Goal: Transaction & Acquisition: Register for event/course

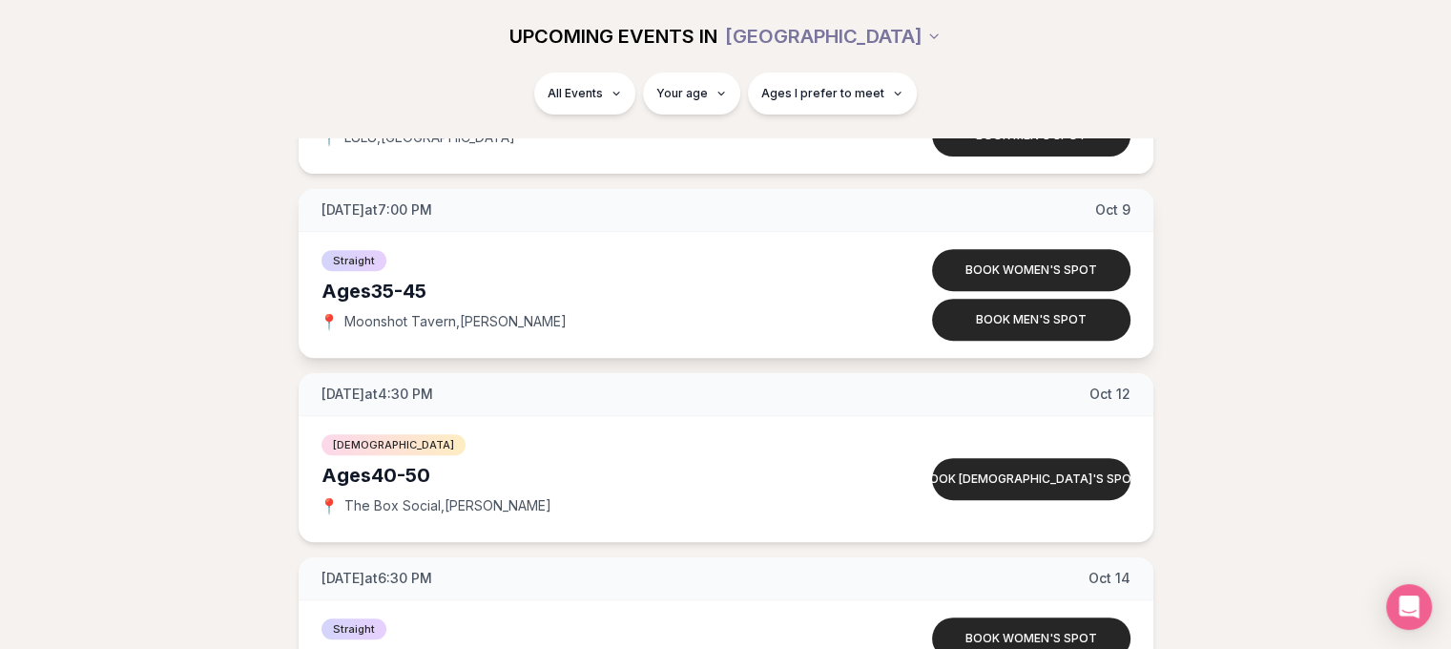
scroll to position [8038, 0]
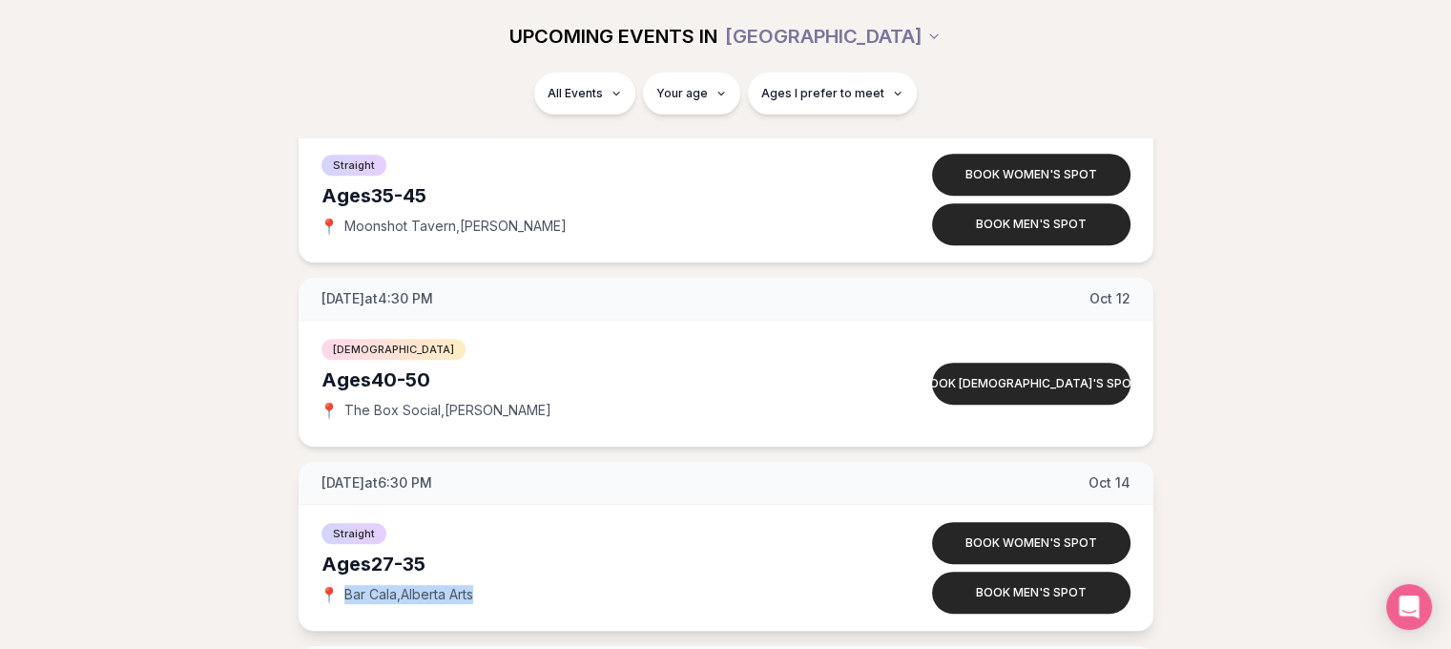
drag, startPoint x: 420, startPoint y: 588, endPoint x: 336, endPoint y: 588, distance: 84.0
click at [336, 588] on div "📍 Bar Cala , [GEOGRAPHIC_DATA] Arts" at bounding box center [590, 594] width 538 height 19
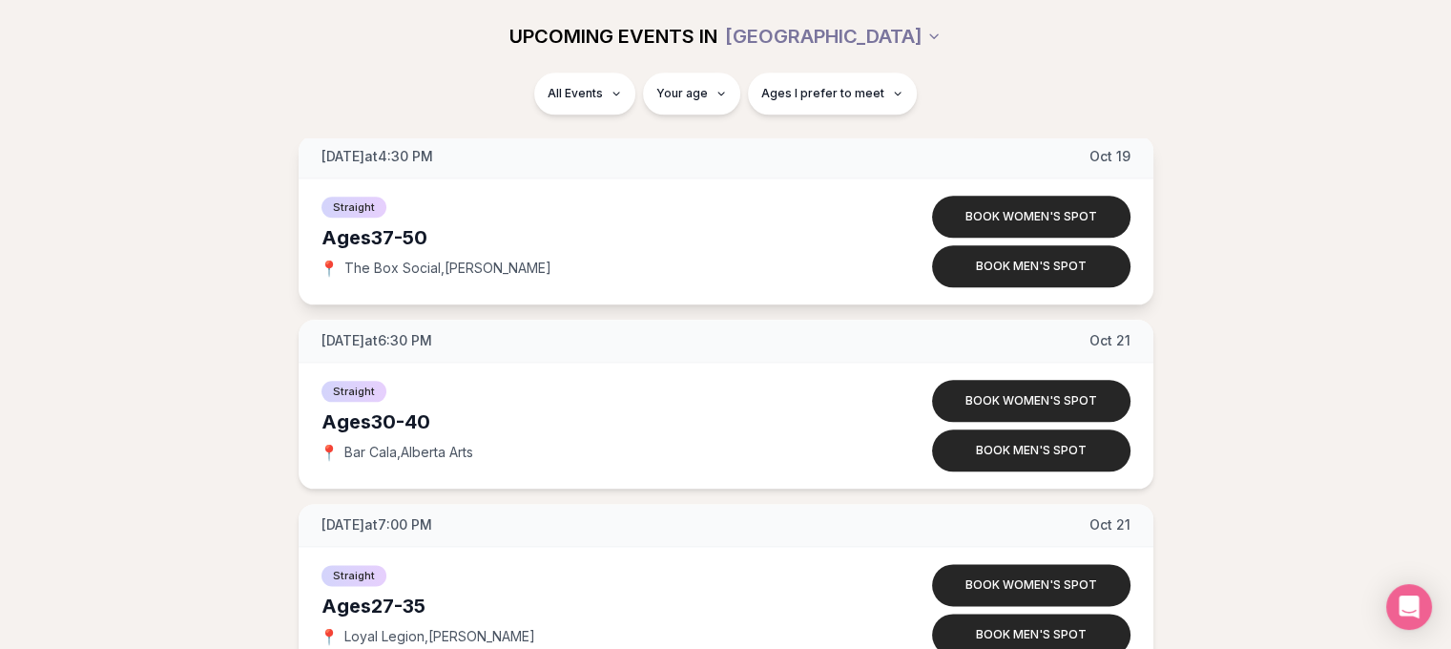
scroll to position [9660, 0]
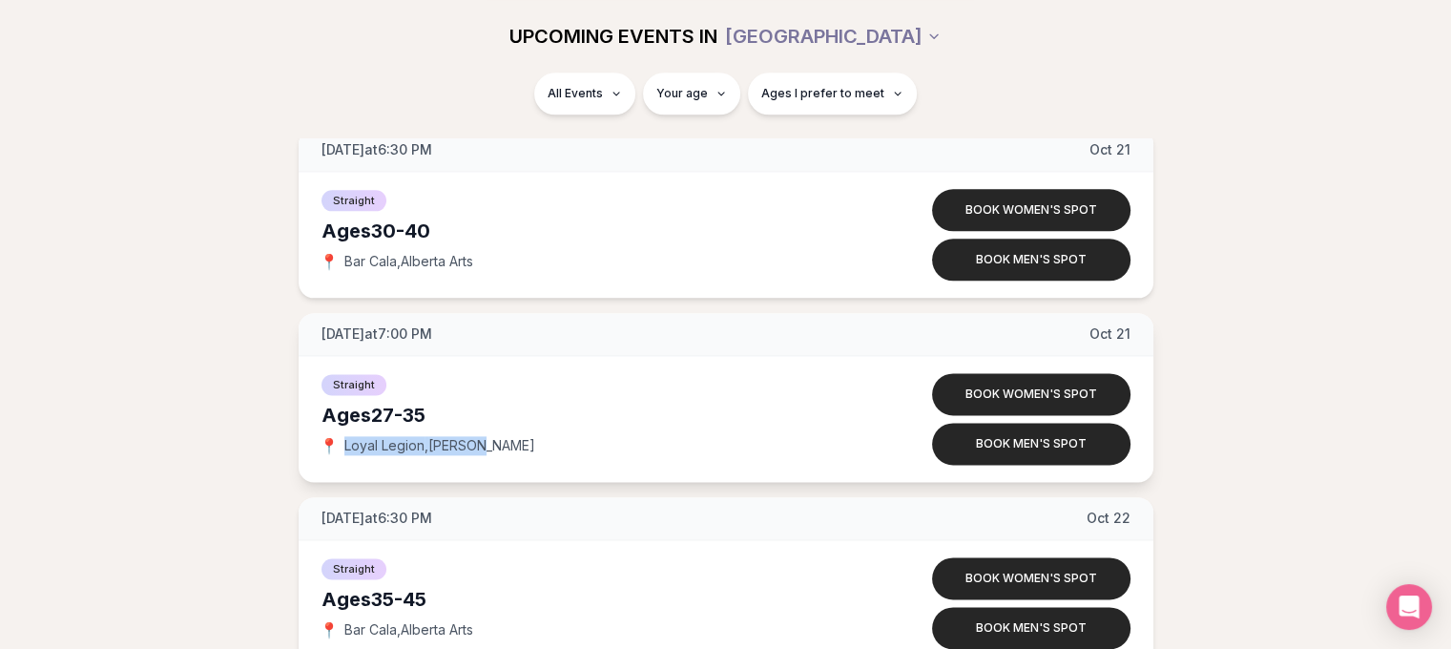
drag, startPoint x: 495, startPoint y: 432, endPoint x: 337, endPoint y: 431, distance: 158.4
click at [337, 436] on div "📍 Loyal Legion , [PERSON_NAME]" at bounding box center [590, 445] width 538 height 19
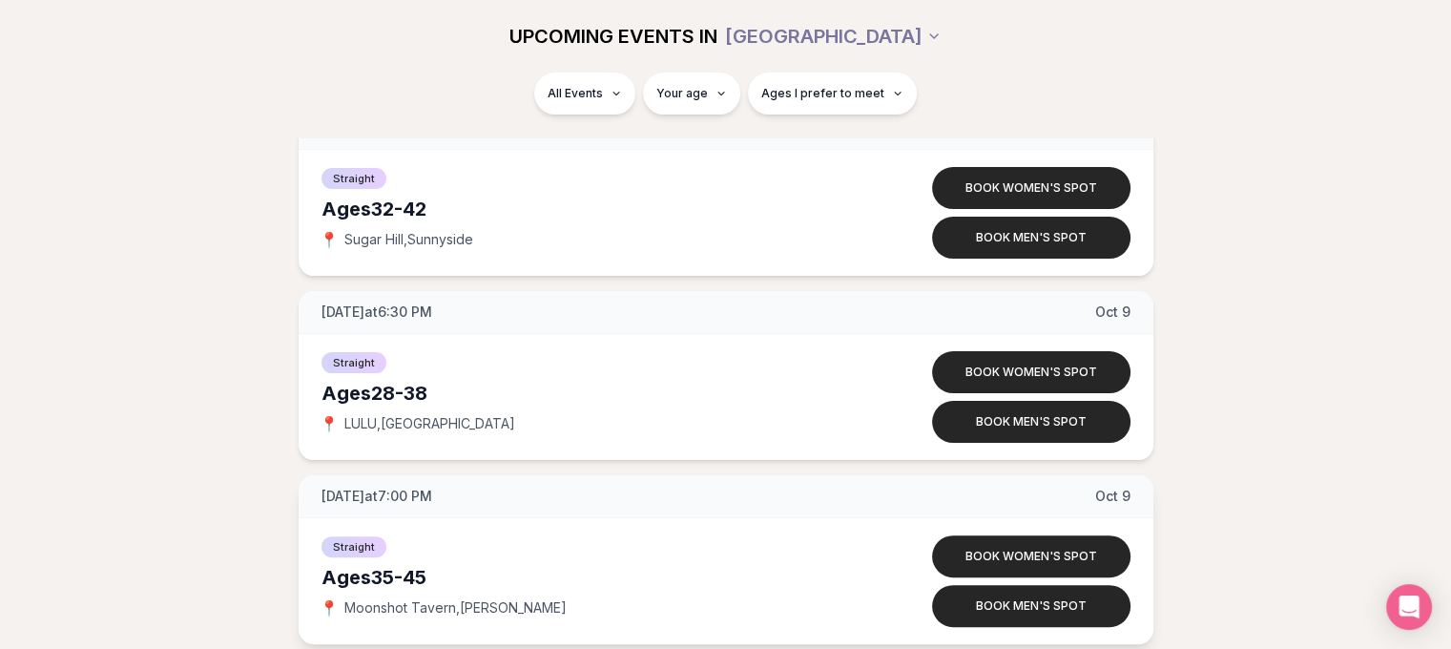
scroll to position [7561, 0]
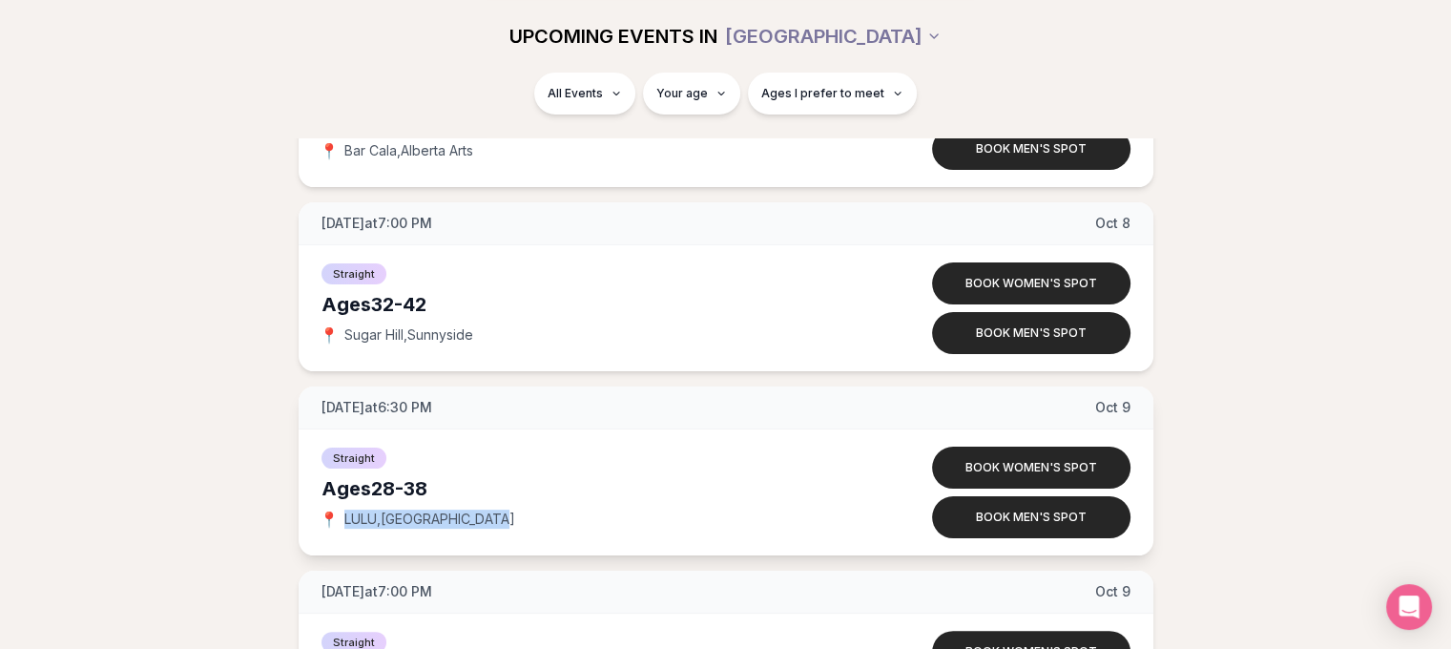
drag, startPoint x: 496, startPoint y: 510, endPoint x: 333, endPoint y: 519, distance: 163.4
click at [333, 519] on div "📍 LULU , [GEOGRAPHIC_DATA]" at bounding box center [590, 518] width 538 height 19
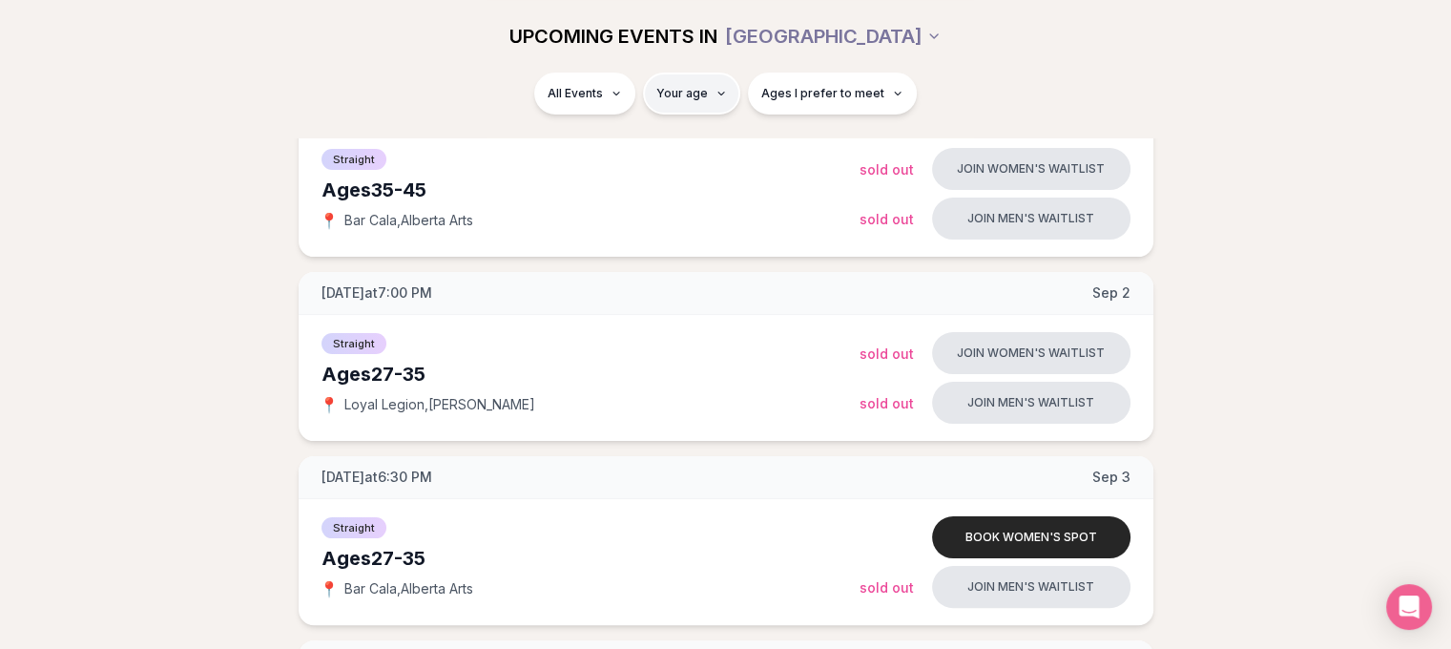
scroll to position [0, 0]
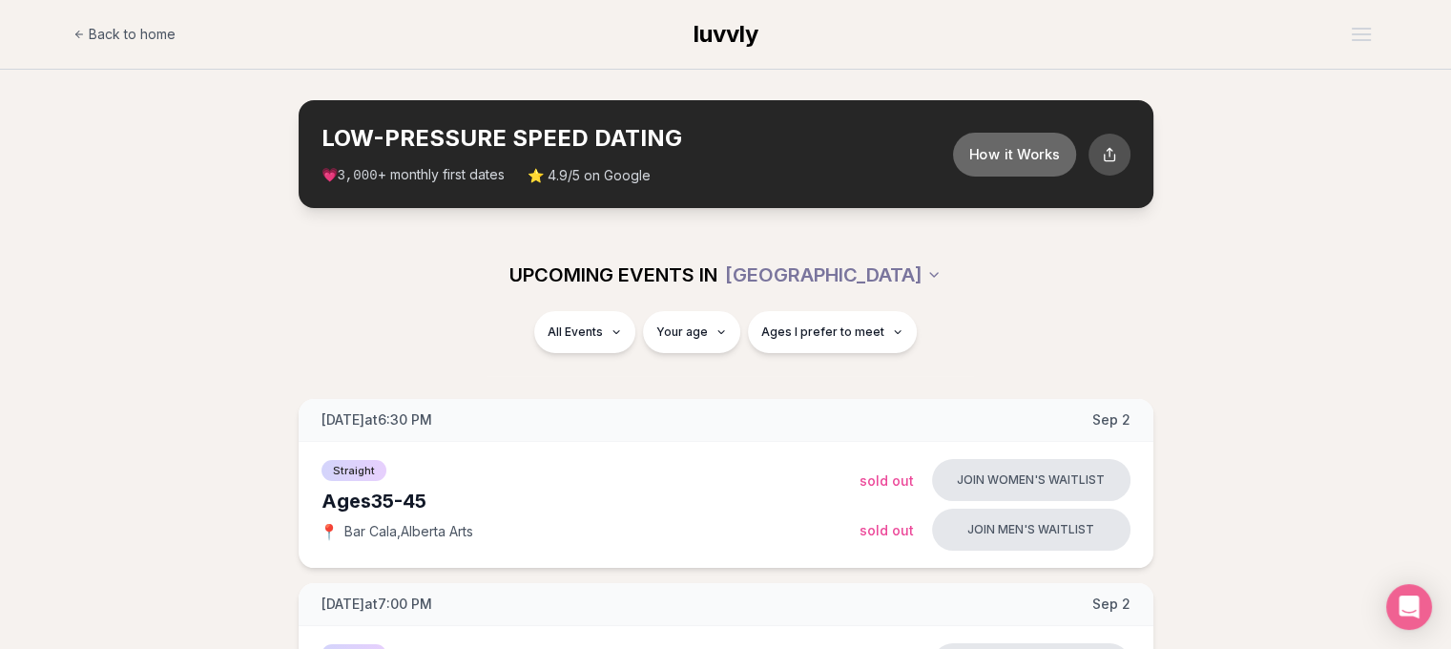
drag, startPoint x: 1027, startPoint y: 158, endPoint x: 1009, endPoint y: 156, distance: 17.4
click at [1009, 156] on button "How it Works" at bounding box center [1013, 154] width 123 height 44
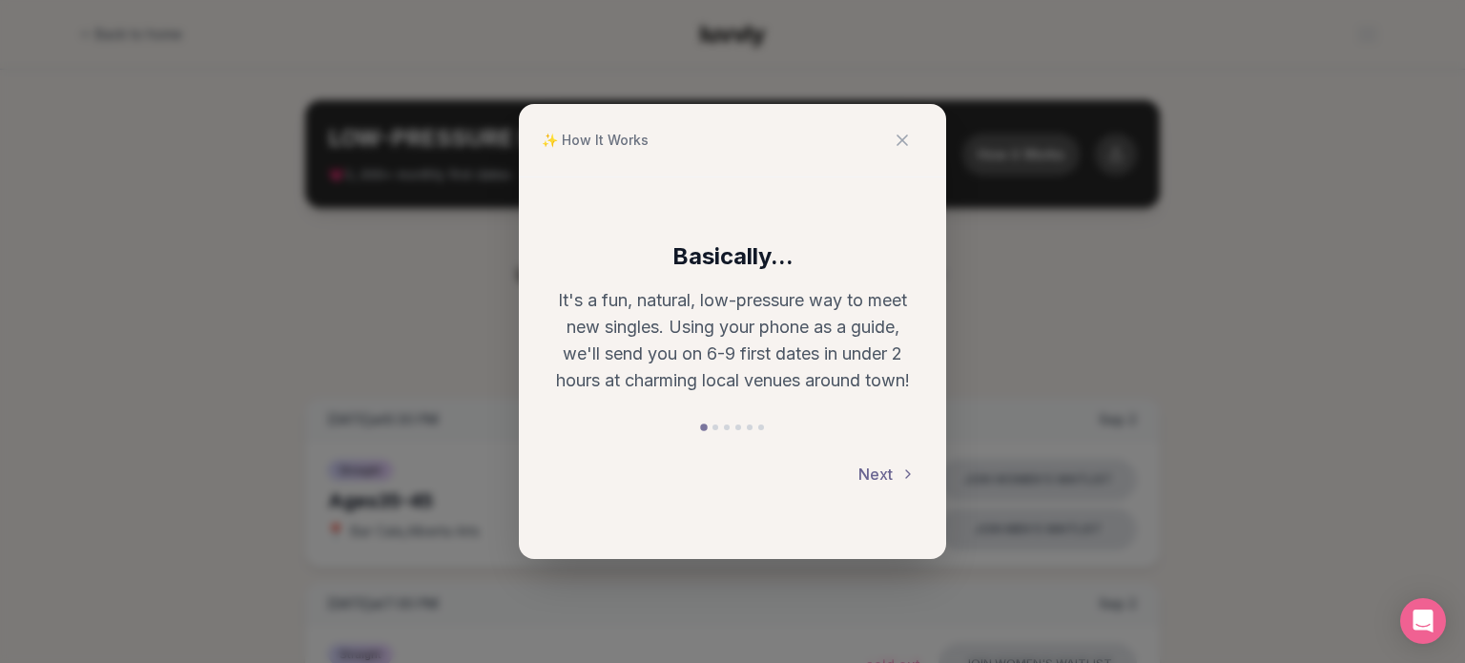
click at [891, 480] on button "Next" at bounding box center [887, 474] width 57 height 42
click at [889, 481] on button "Next" at bounding box center [887, 474] width 57 height 42
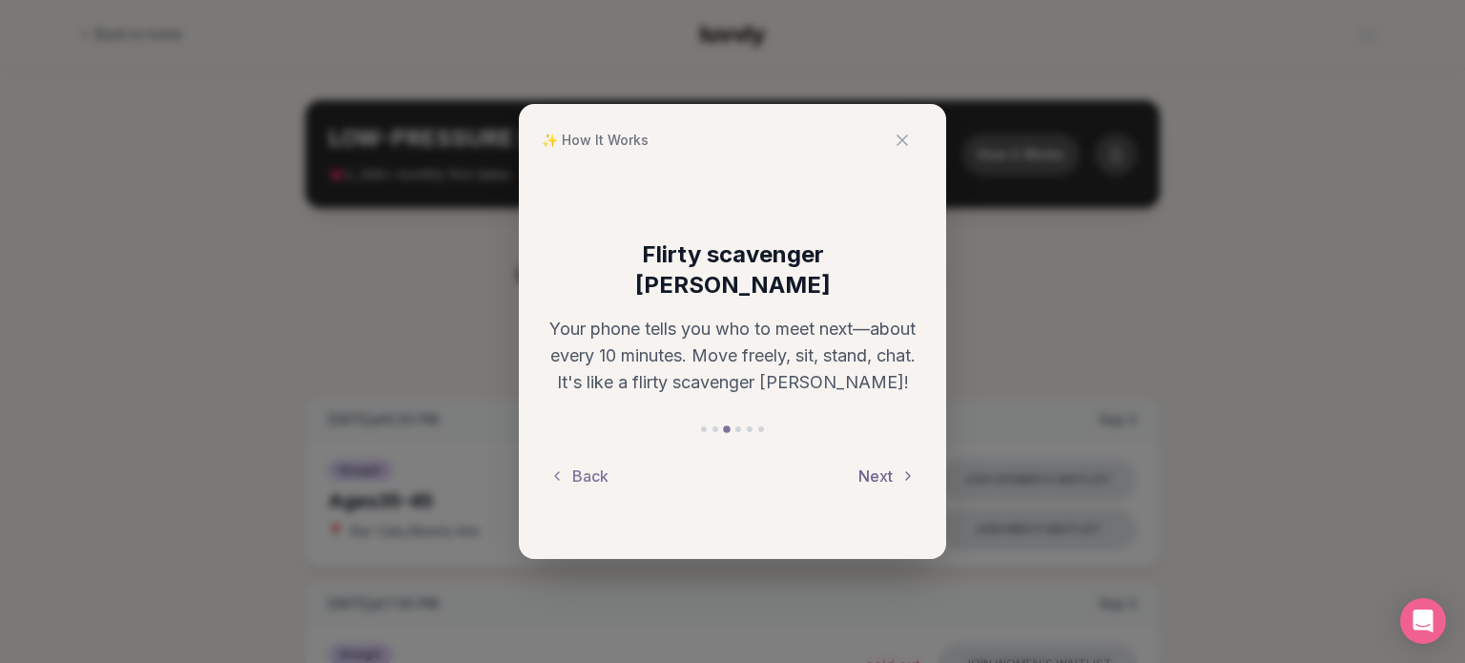
click at [889, 481] on button "Next" at bounding box center [887, 476] width 57 height 42
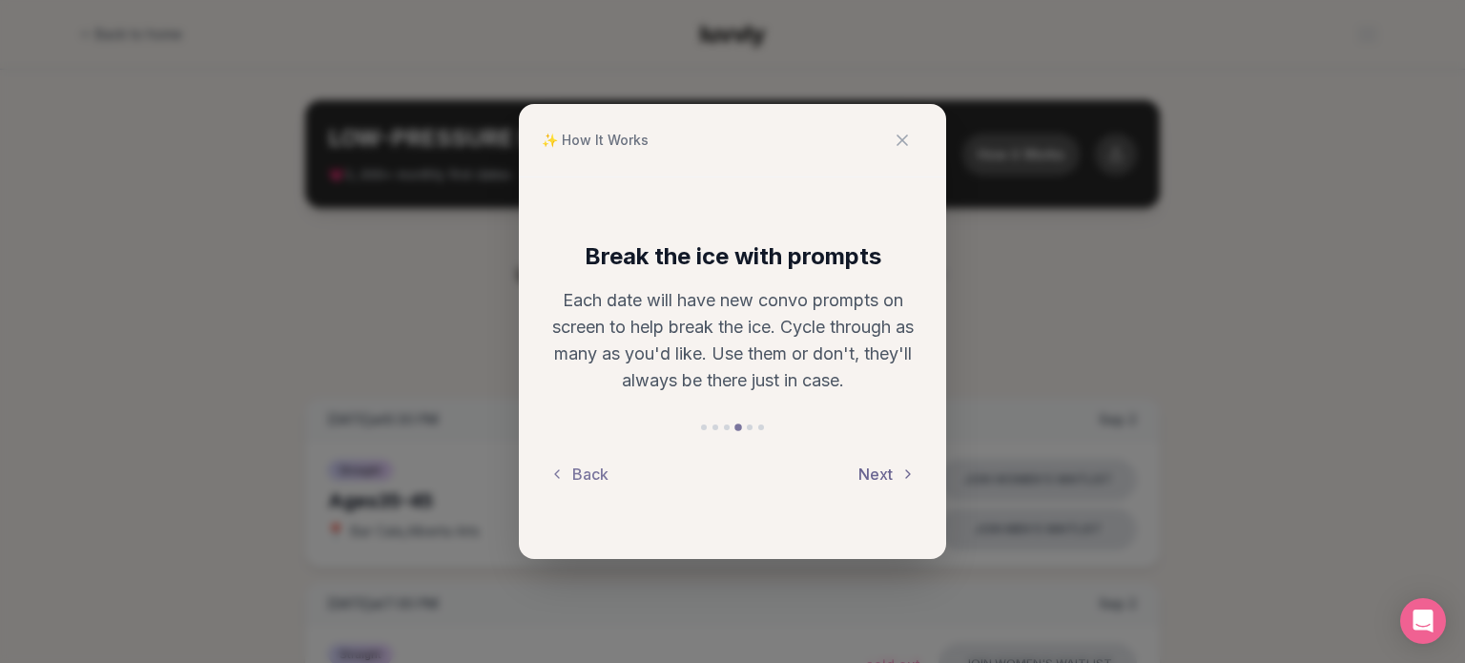
click at [889, 481] on button "Next" at bounding box center [887, 474] width 57 height 42
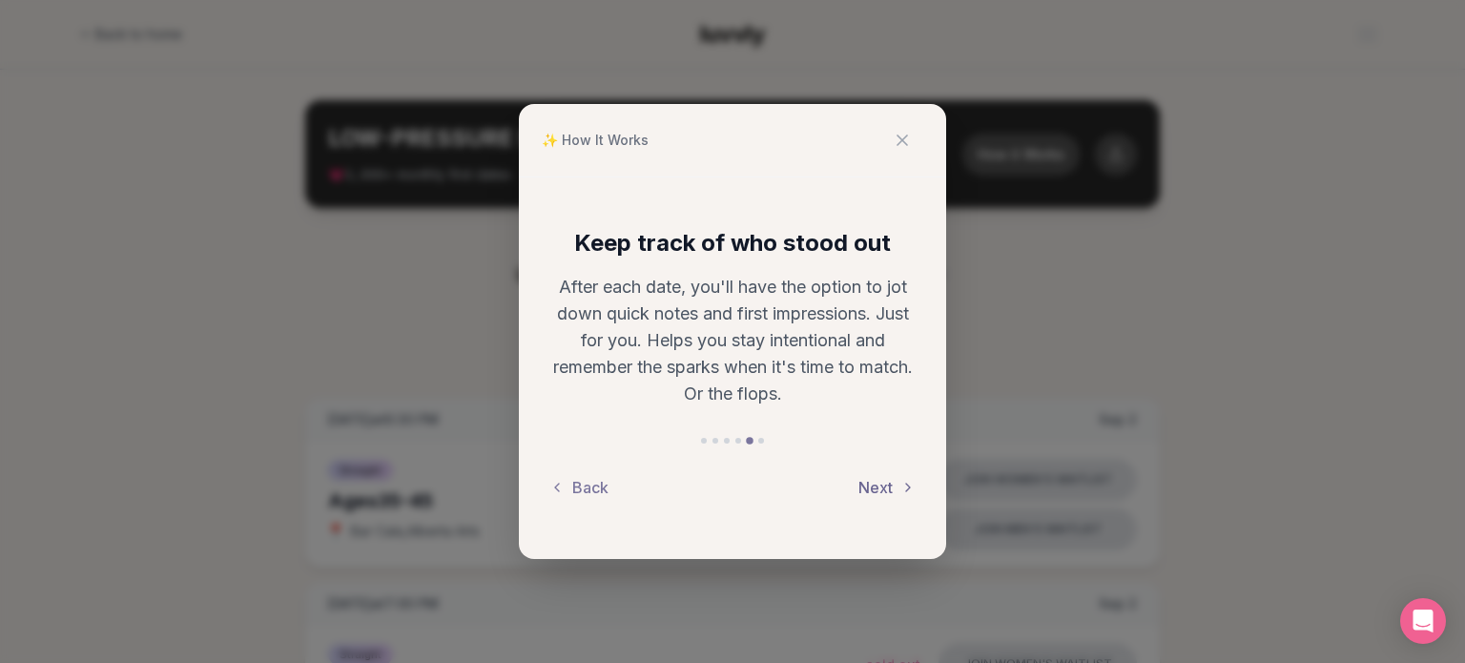
click at [889, 481] on button "Next" at bounding box center [887, 488] width 57 height 42
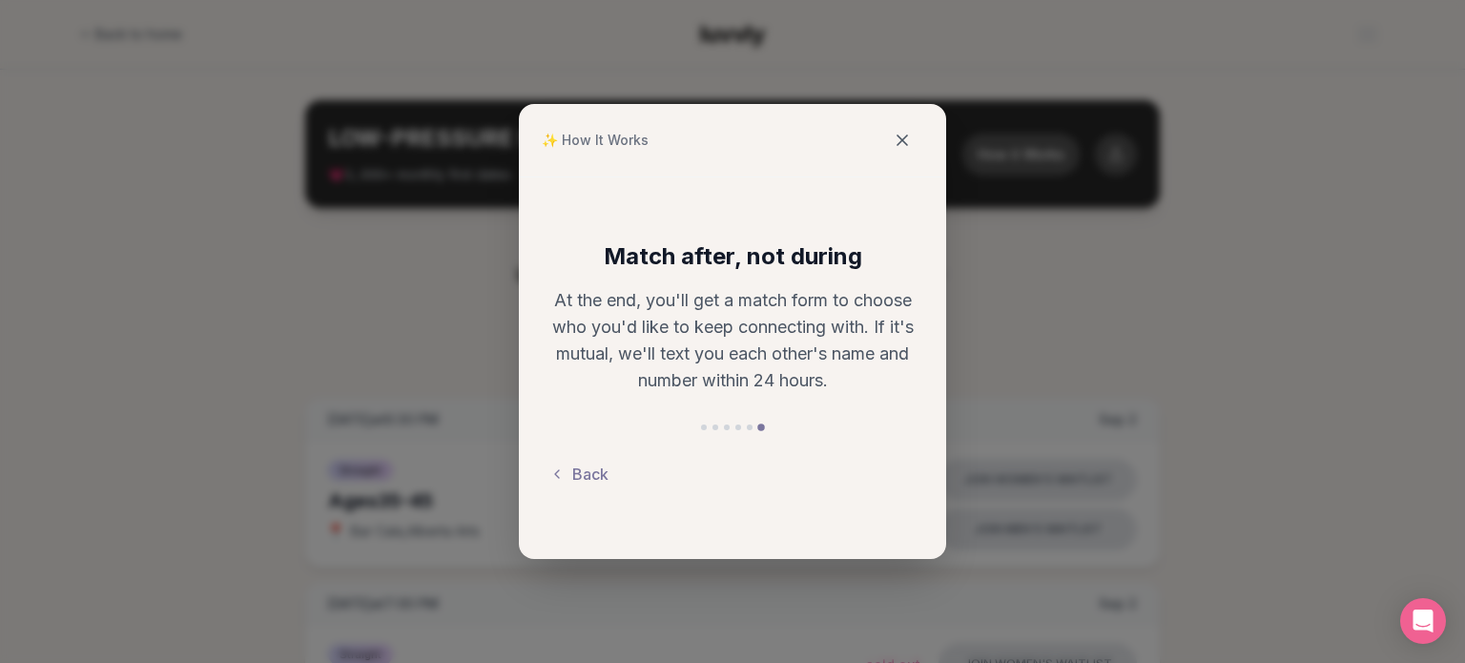
click at [910, 152] on button at bounding box center [902, 140] width 42 height 42
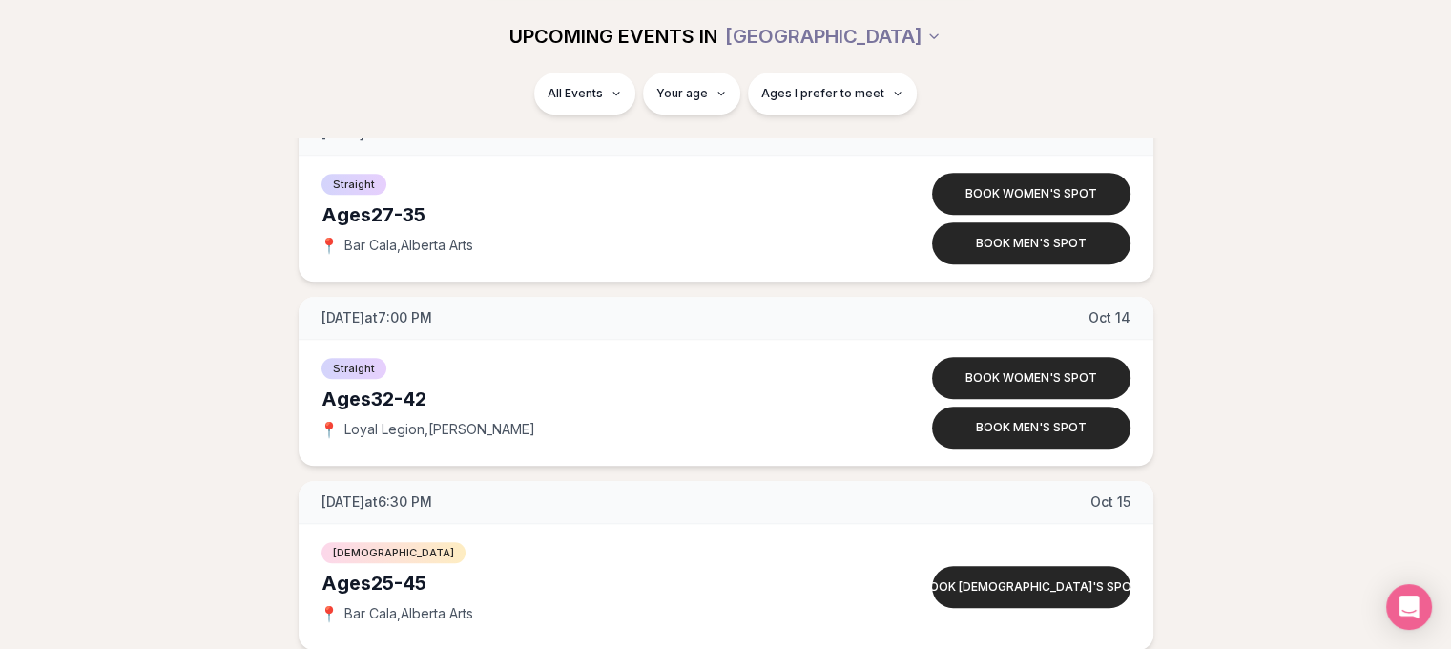
scroll to position [8197, 0]
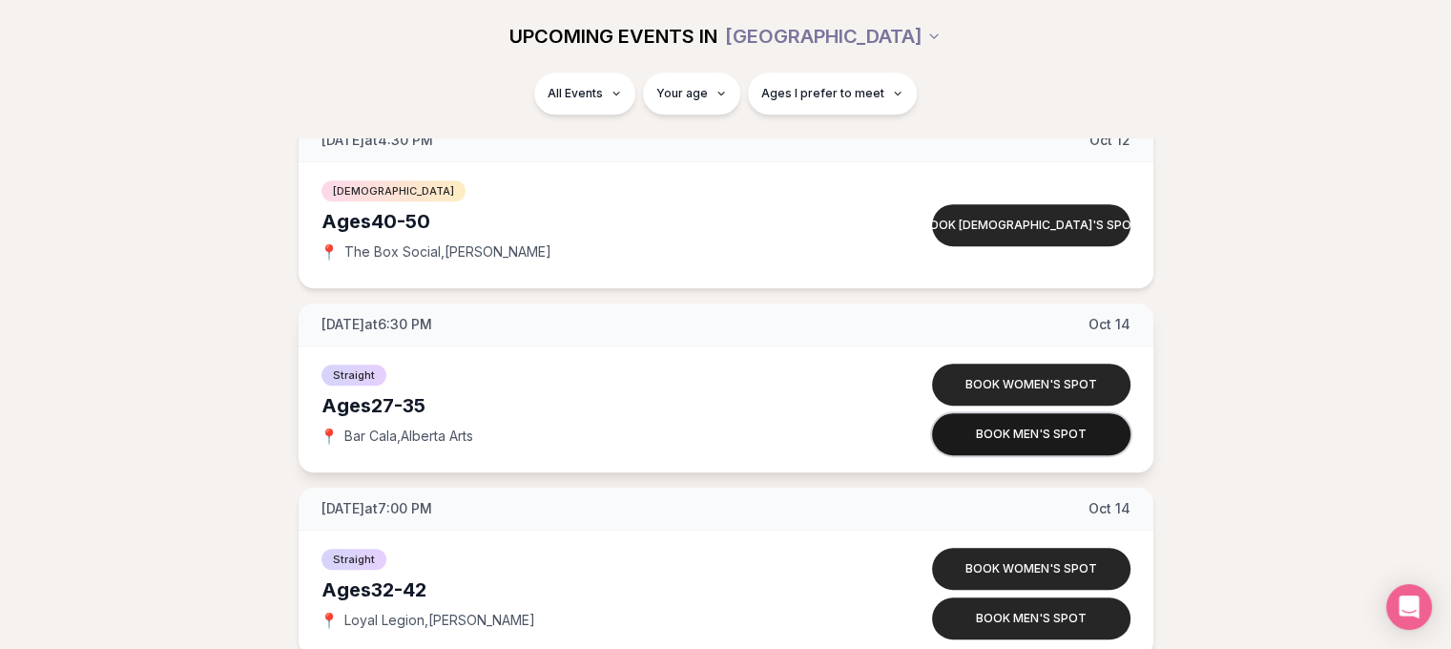
click at [1043, 420] on button "Book men's spot" at bounding box center [1031, 434] width 198 height 42
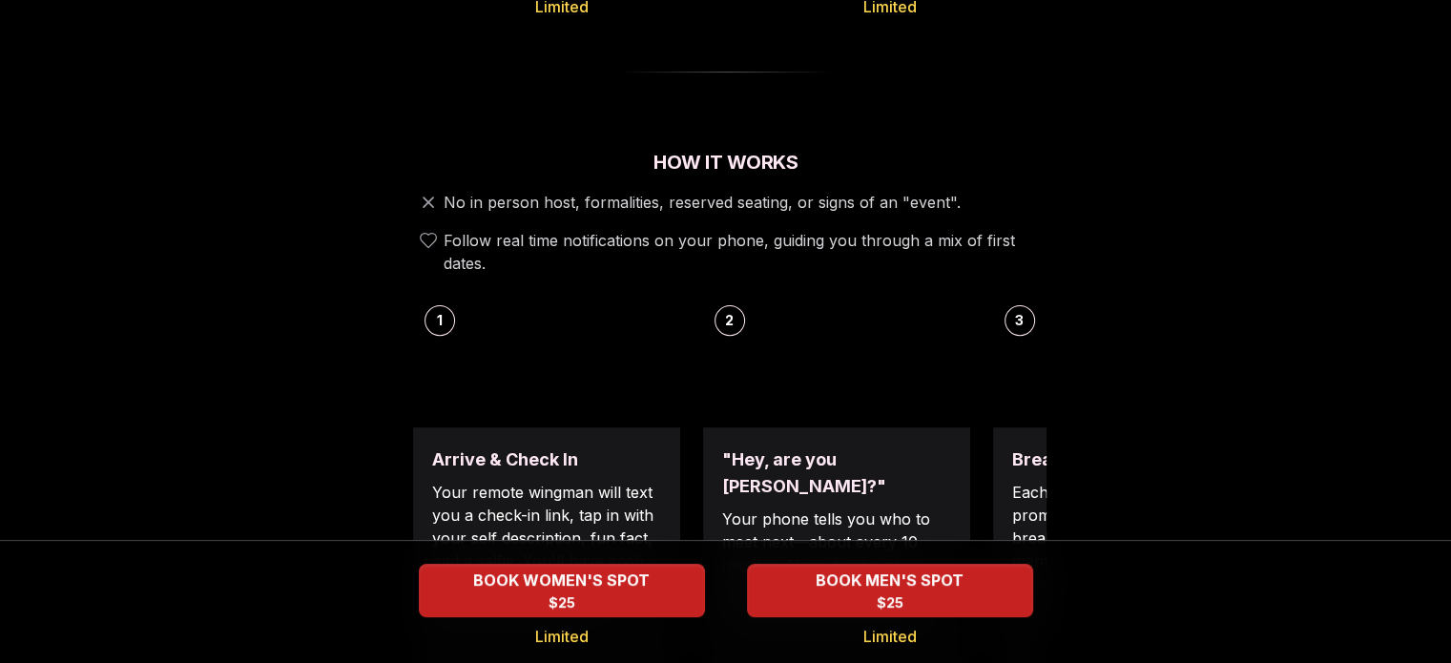
scroll to position [668, 0]
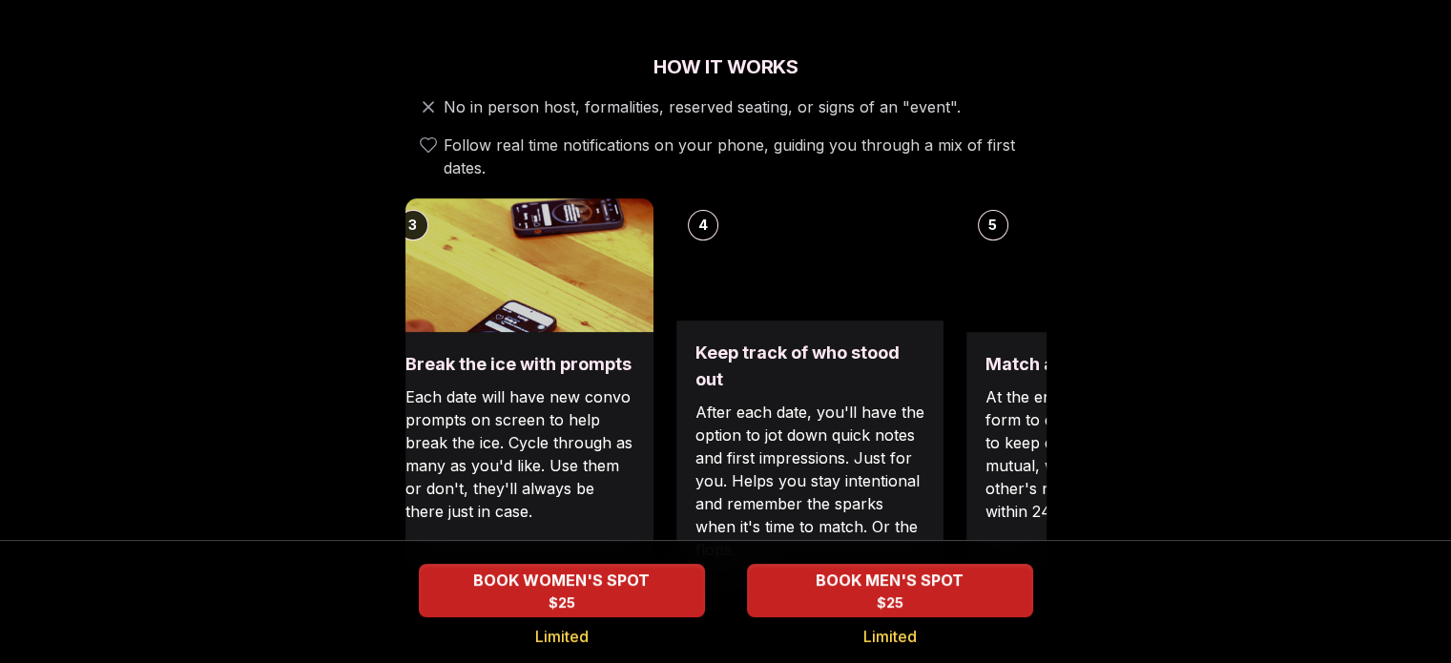
click at [366, 365] on div "Luvvly Speed Dating [DATE] Age Range 27 - 35 Orientation Straight Evening 6:30 …" at bounding box center [725, 617] width 1305 height 2371
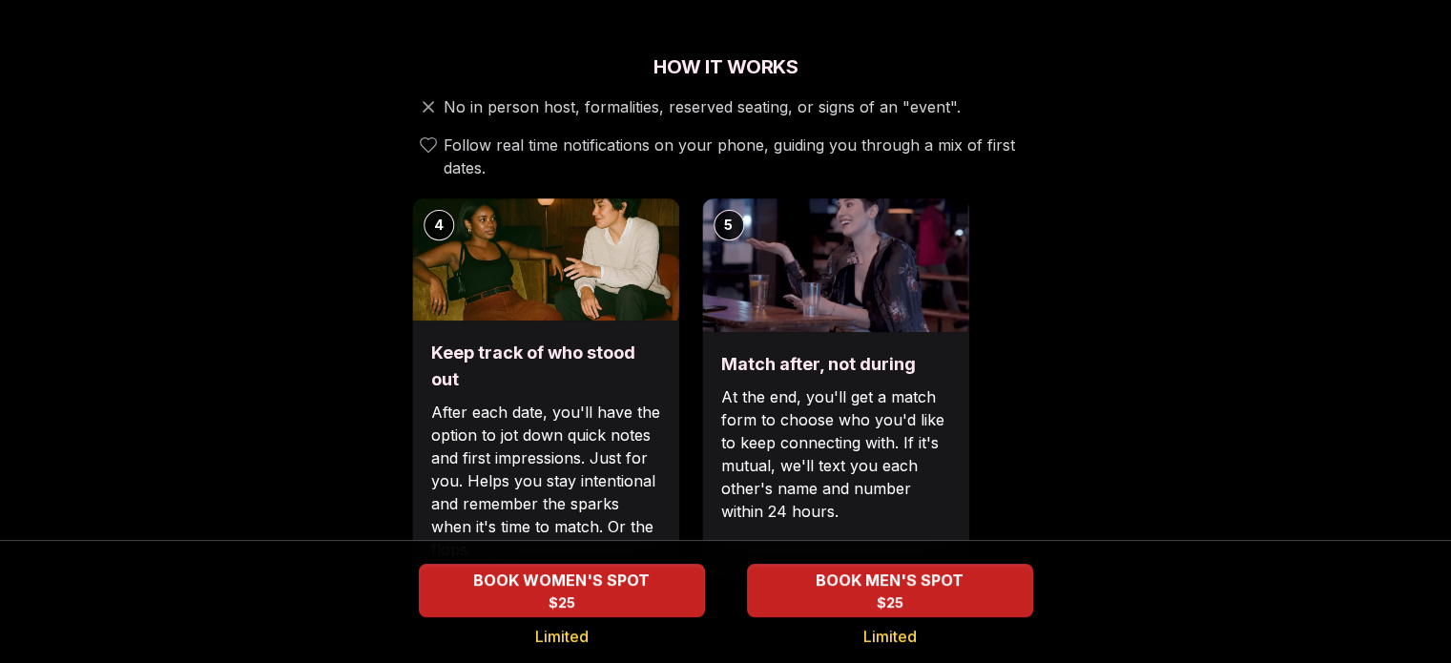
click at [511, 354] on div "Keep track of who stood out After each date, you'll have the option to jot down…" at bounding box center [545, 450] width 267 height 259
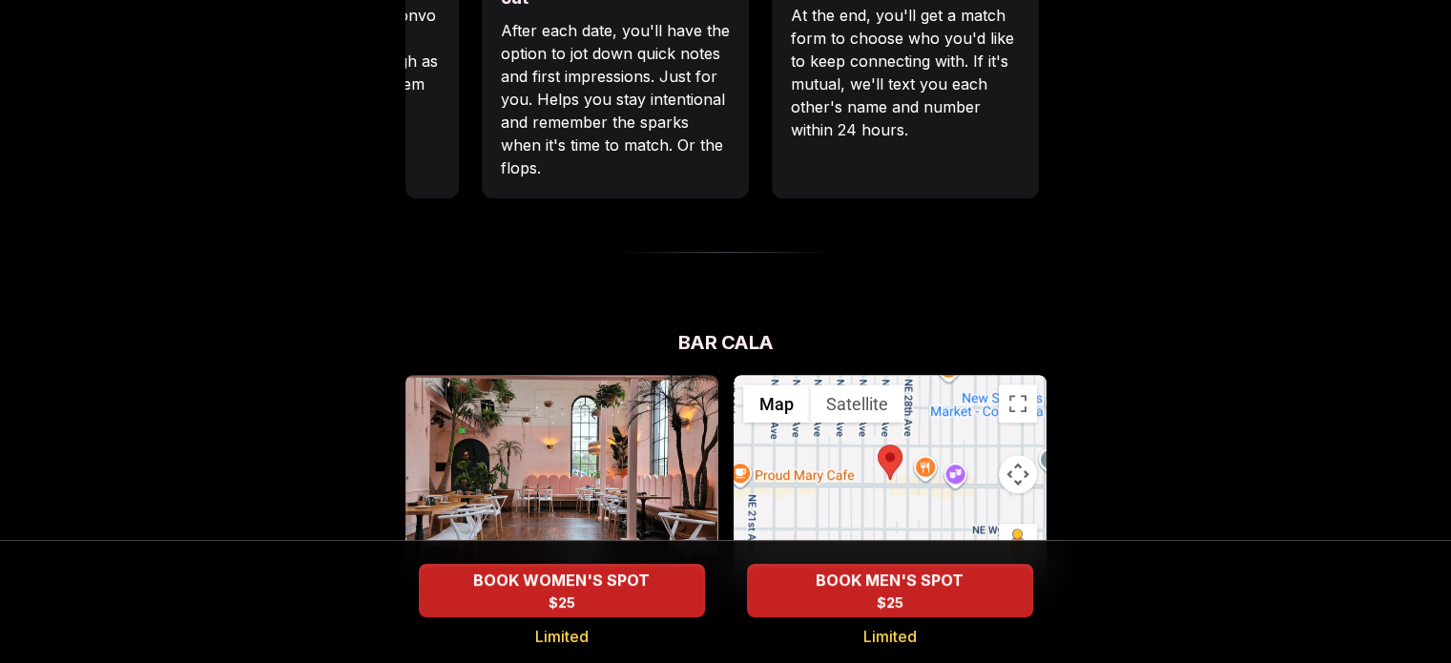
scroll to position [1145, 0]
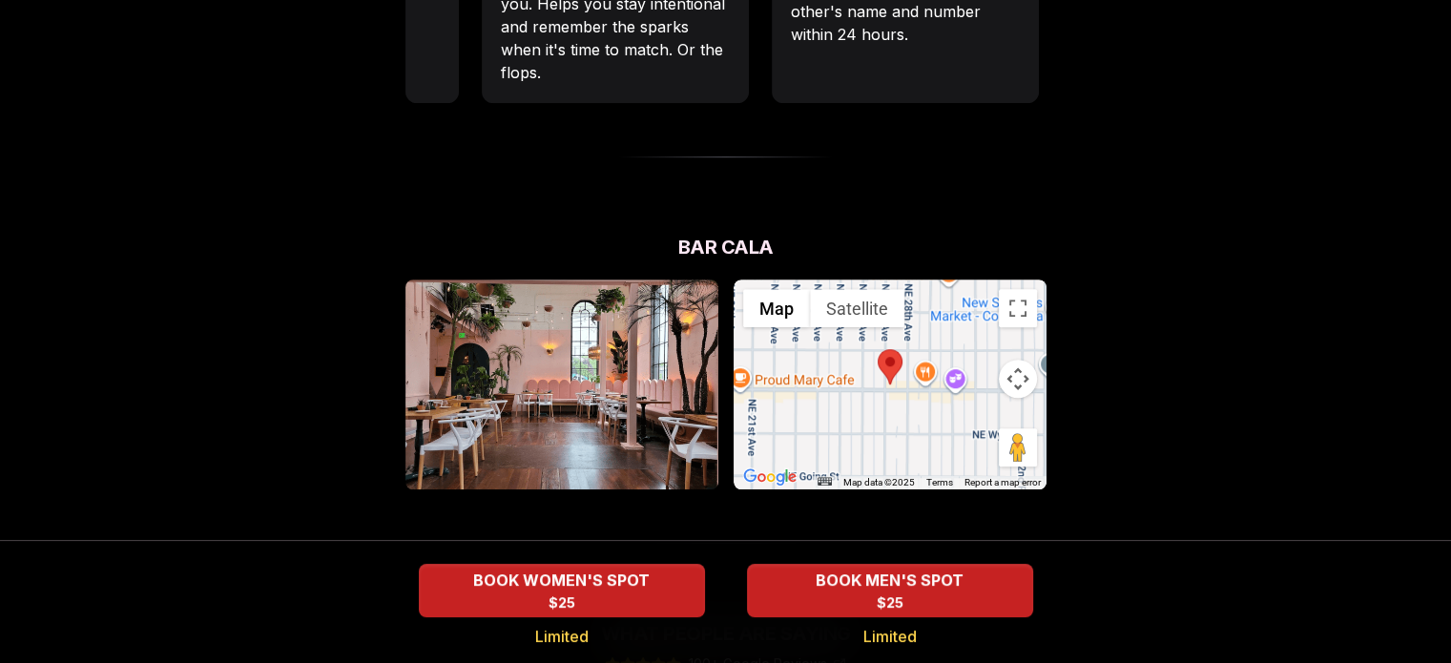
click at [583, 342] on img at bounding box center [561, 385] width 313 height 210
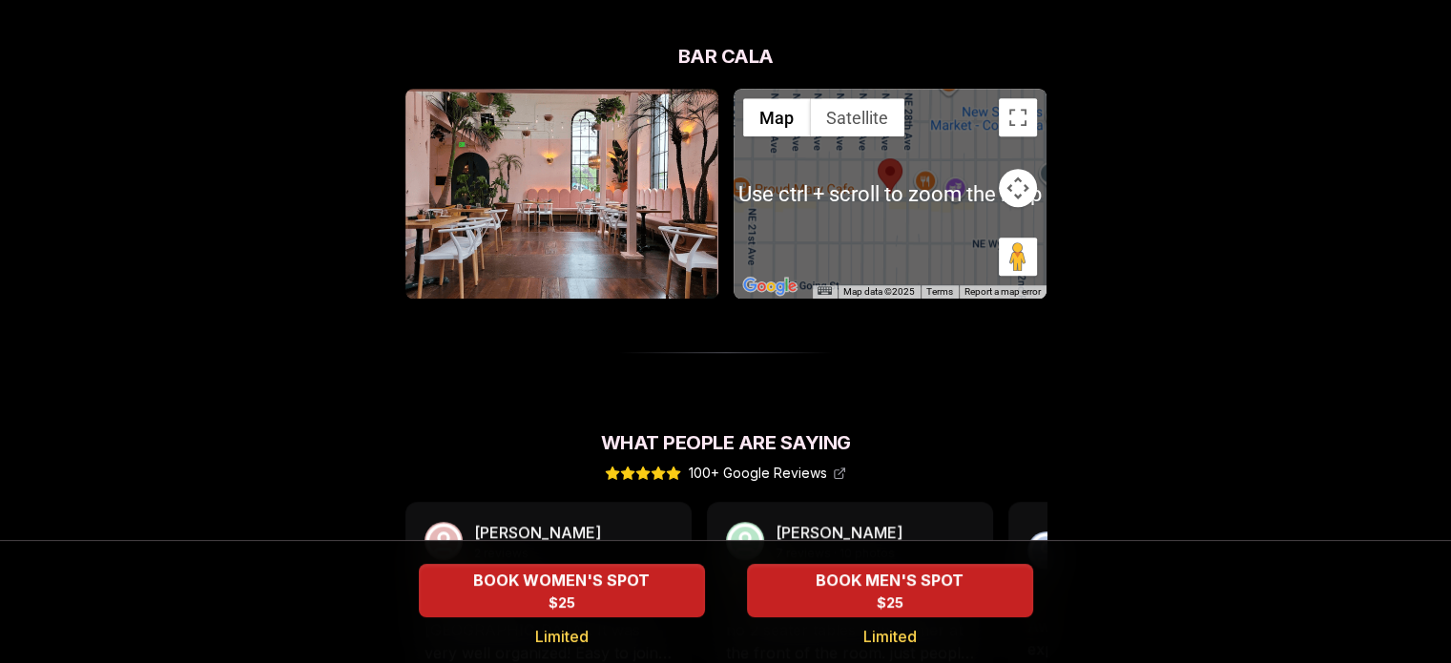
scroll to position [1526, 0]
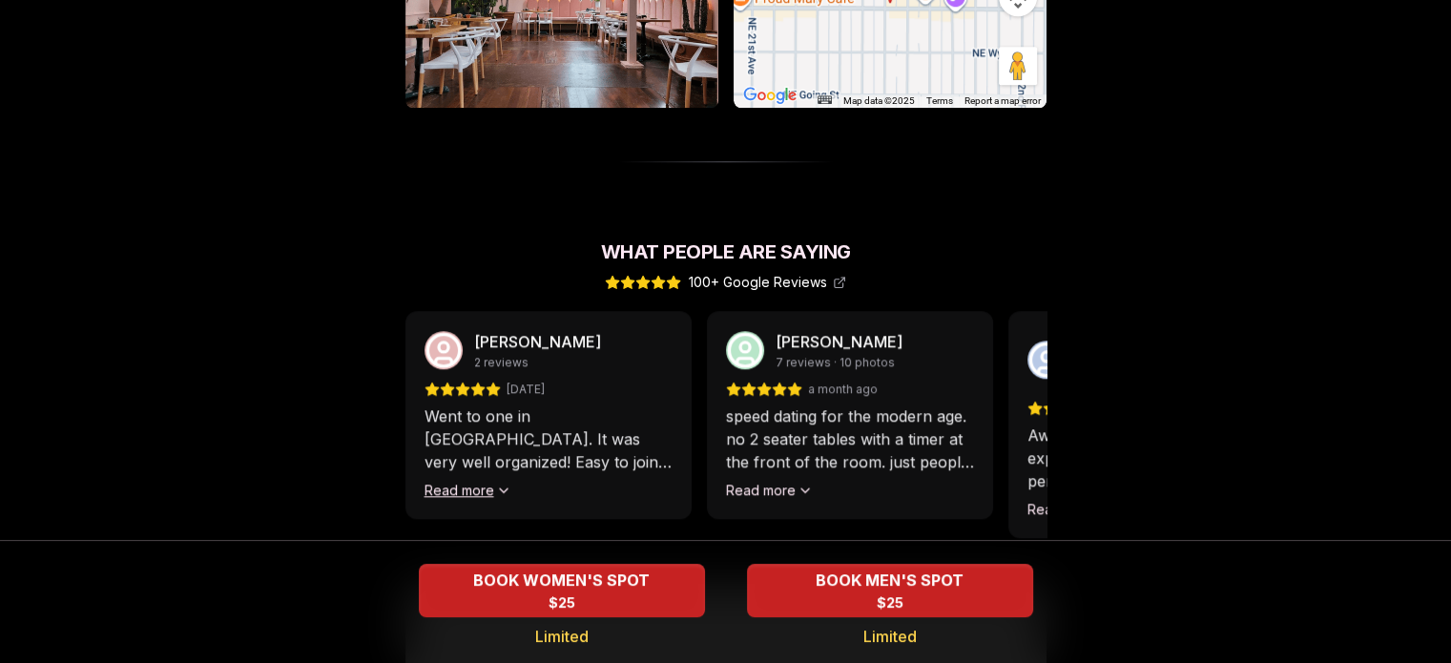
click at [492, 481] on button "Read more" at bounding box center [468, 490] width 87 height 19
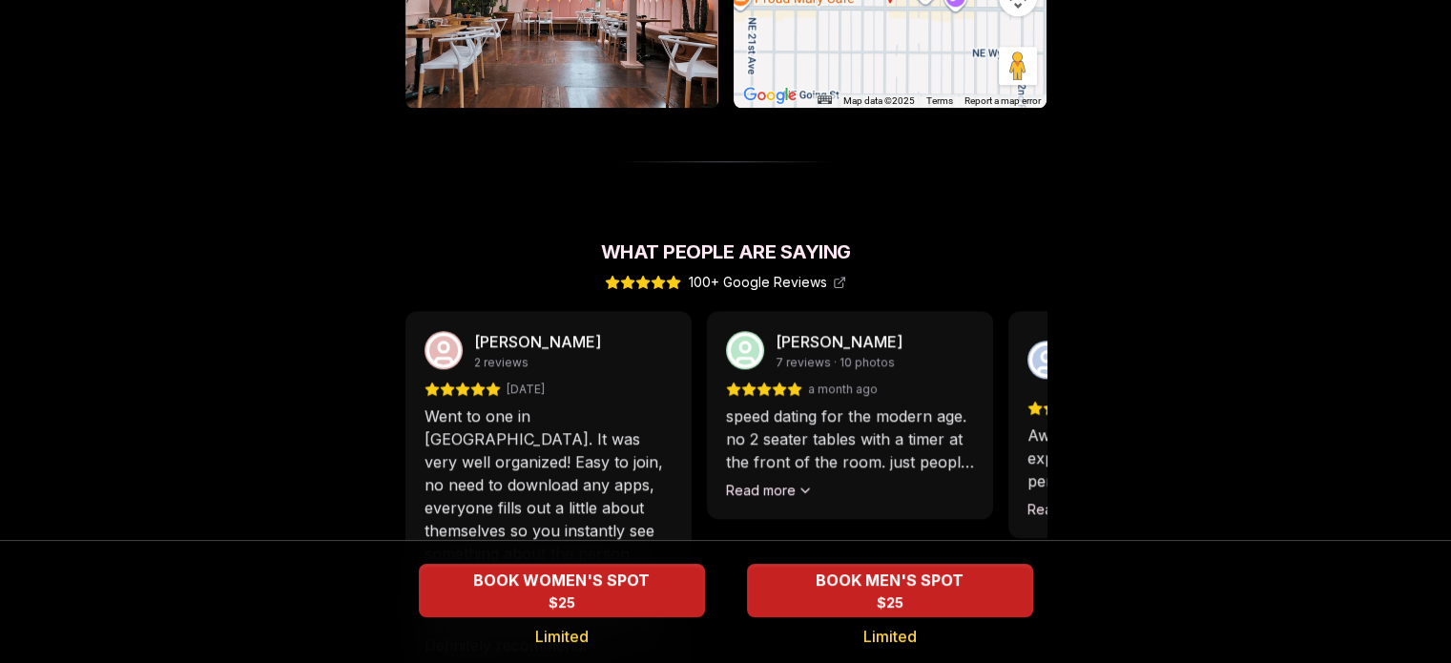
scroll to position [1717, 0]
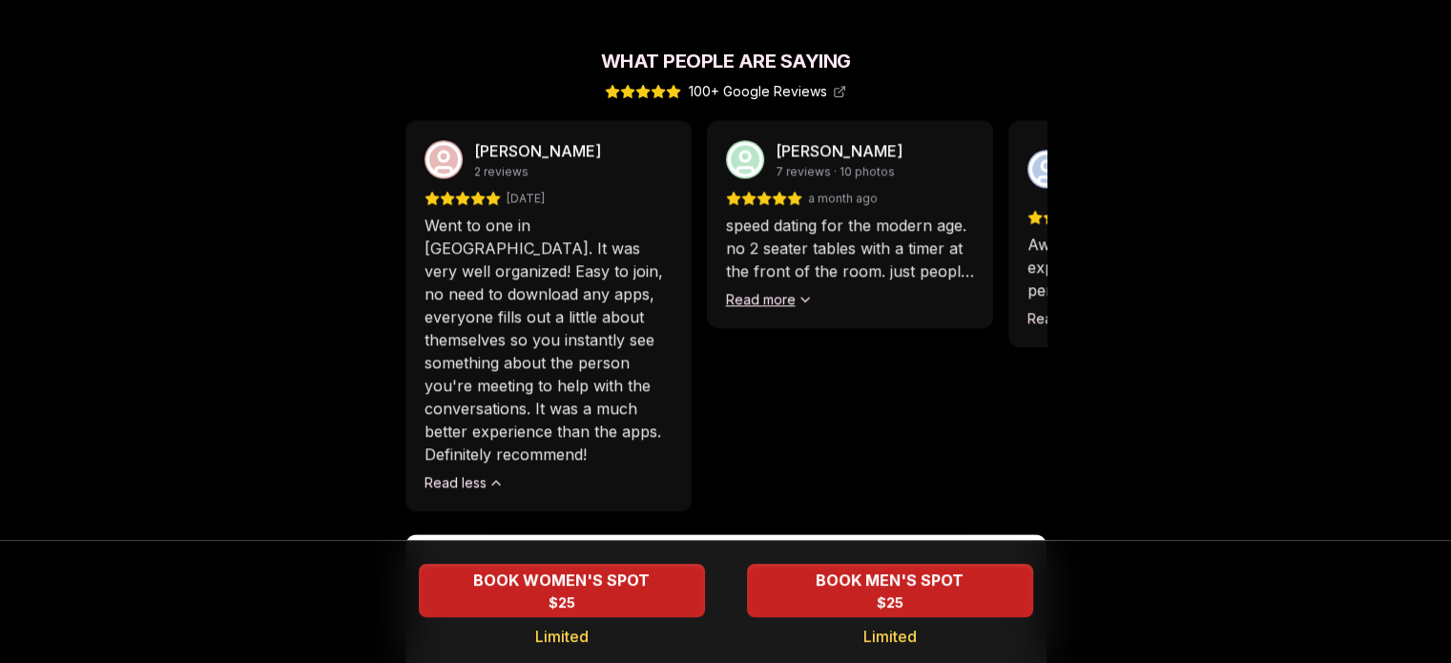
click at [784, 290] on button "Read more" at bounding box center [769, 299] width 87 height 19
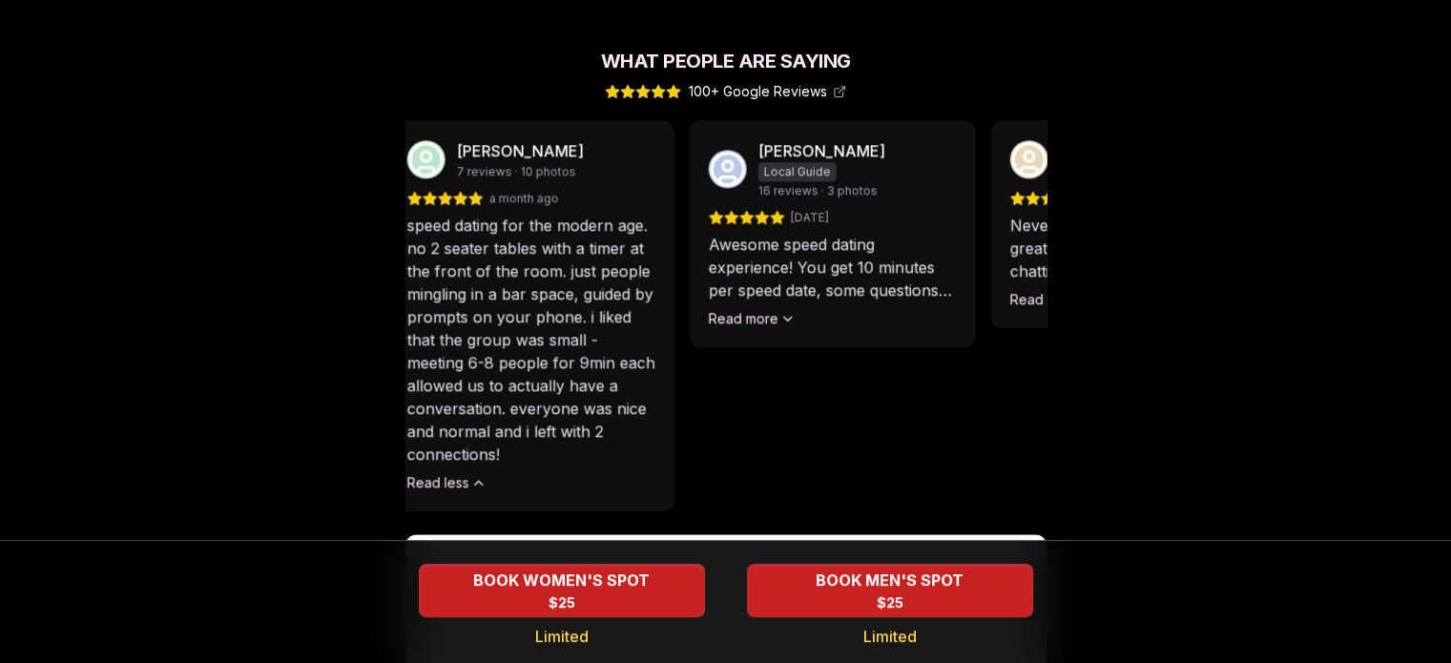
click at [643, 317] on p "speed dating for the modern age. no 2 seater tables with a timer at the front o…" at bounding box center [530, 340] width 248 height 252
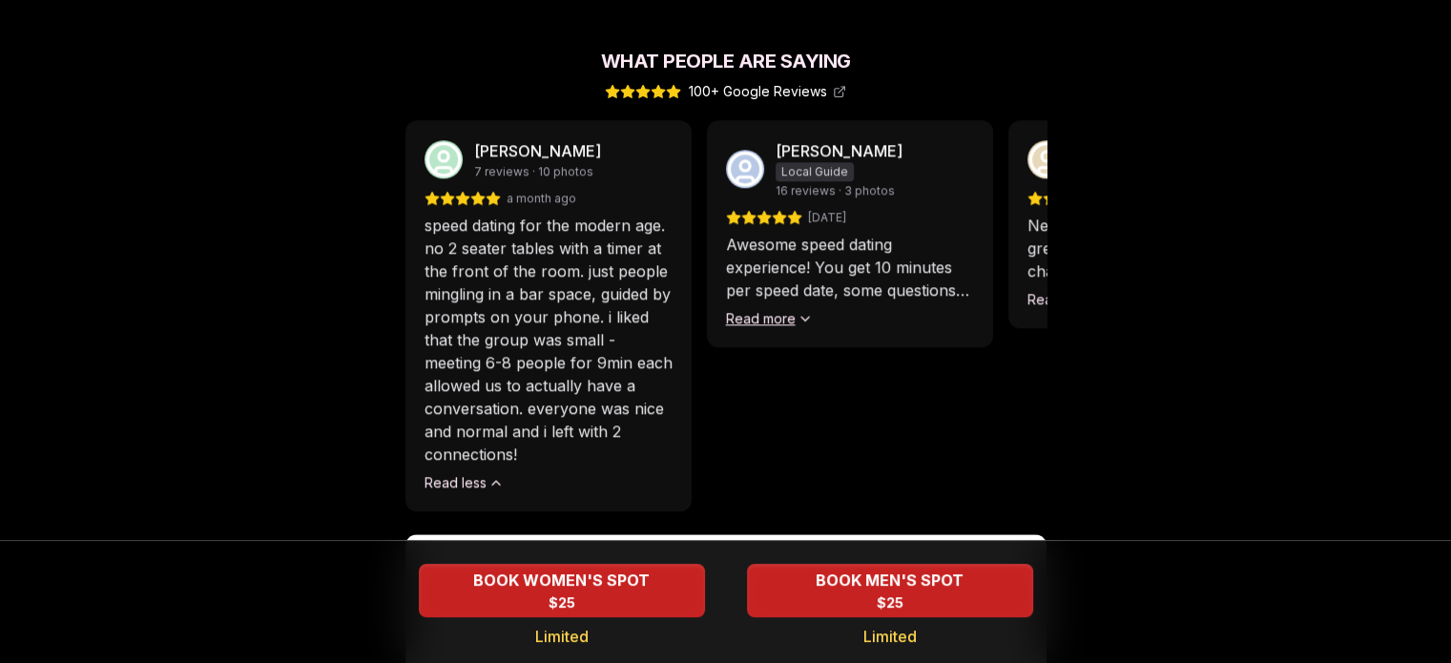
click at [803, 311] on icon at bounding box center [805, 318] width 15 height 15
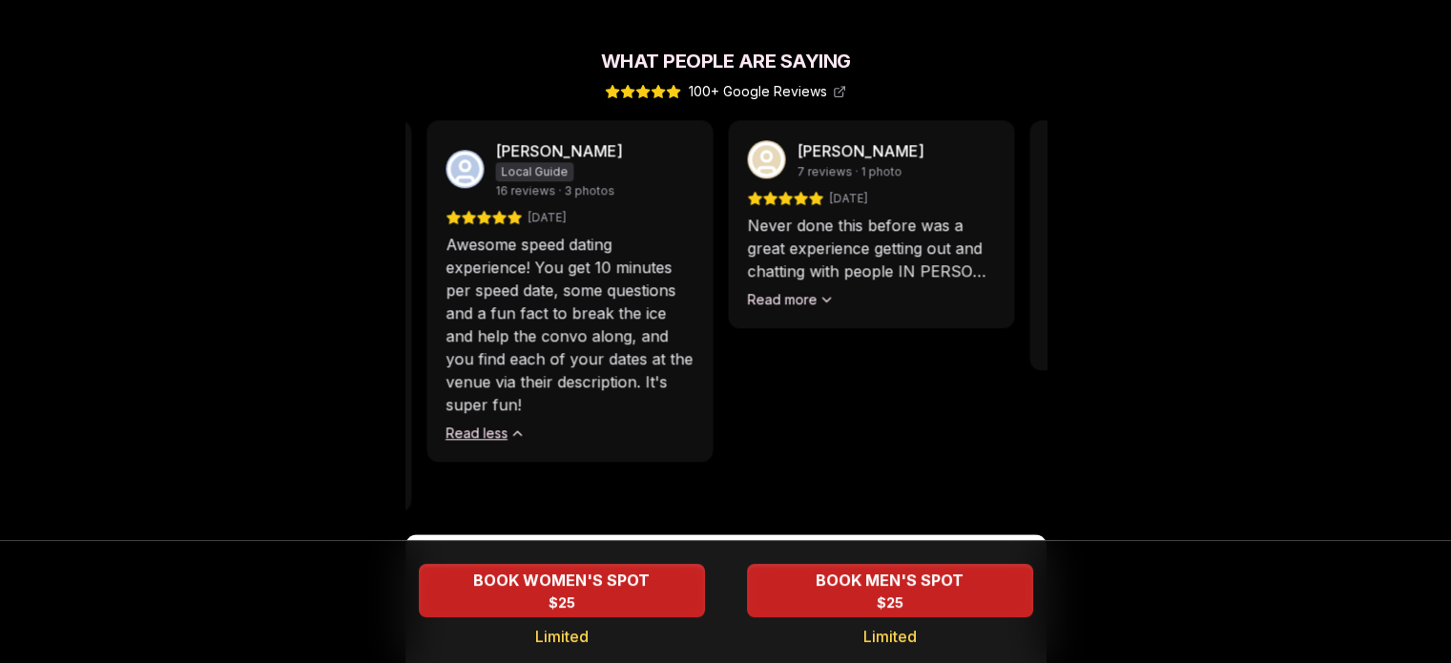
click at [683, 388] on div "[PERSON_NAME] Local Guide 16 reviews · 3 photos [DATE] Awesome speed dating exp…" at bounding box center [569, 291] width 286 height 342
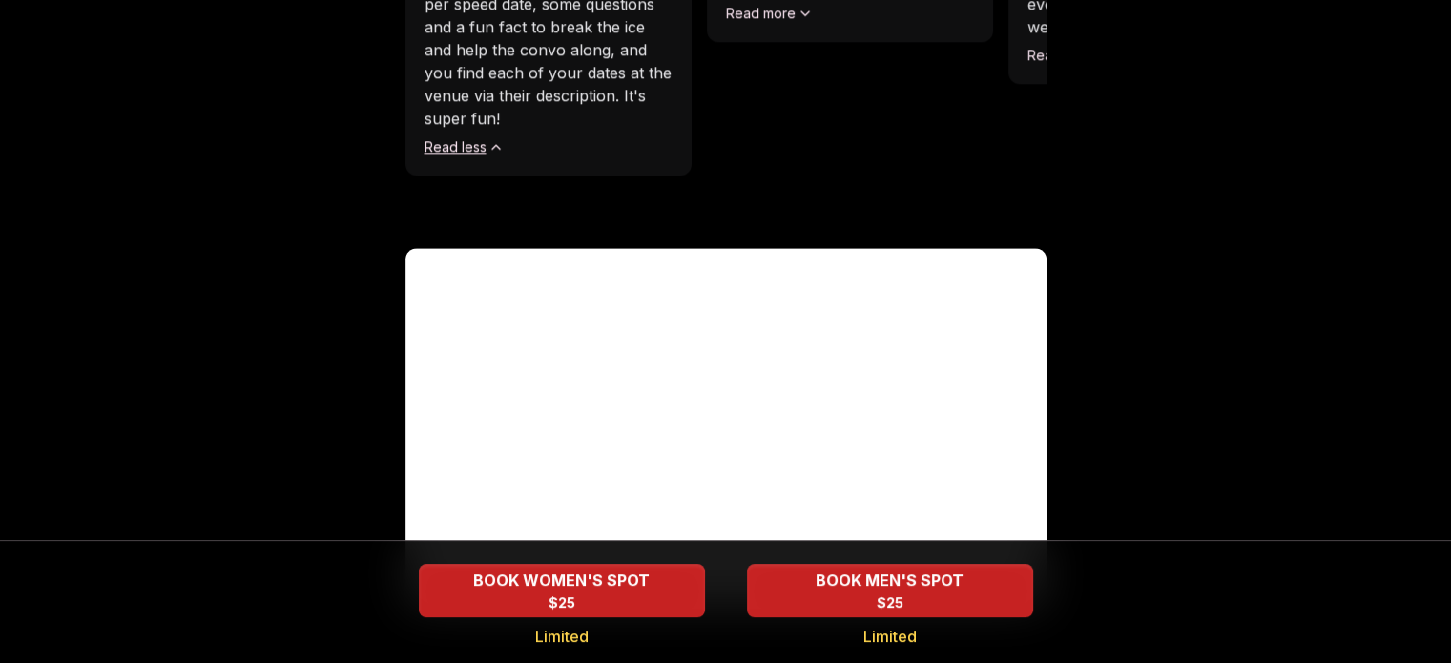
scroll to position [2088, 0]
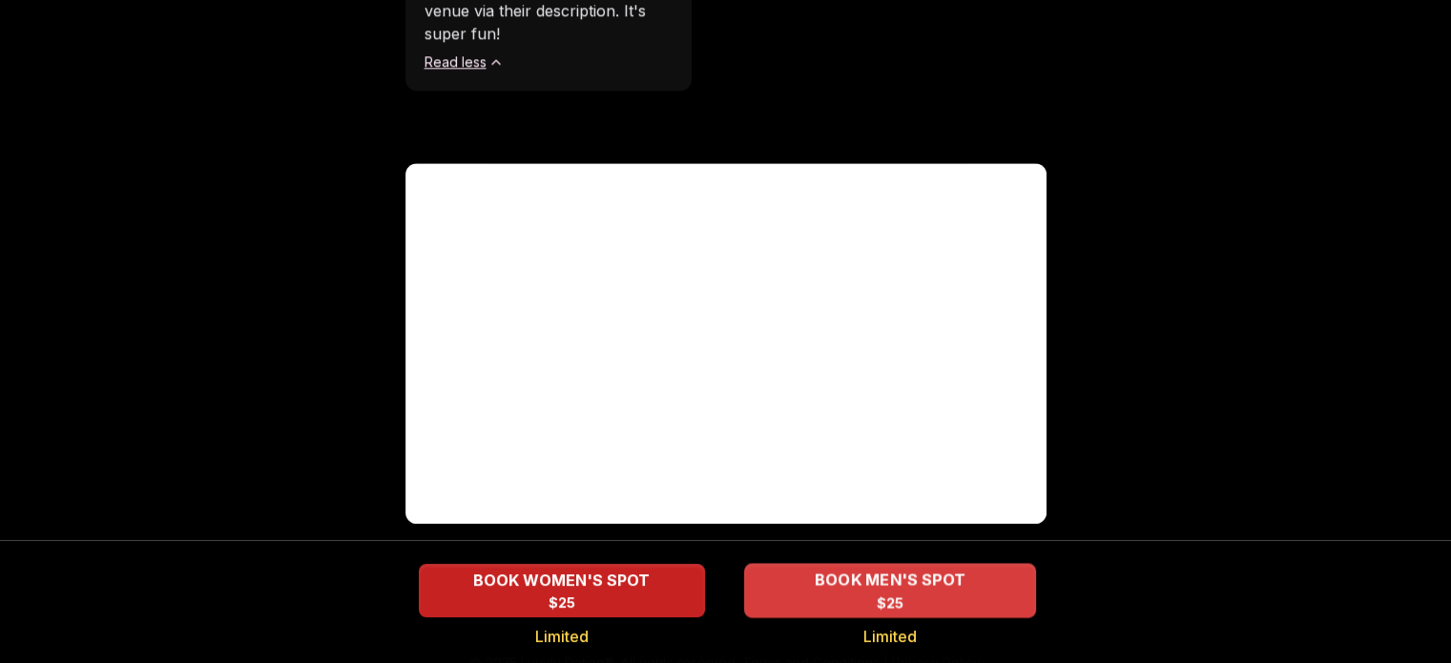
click at [914, 591] on div "BOOK MEN'S SPOT $25" at bounding box center [890, 590] width 292 height 52
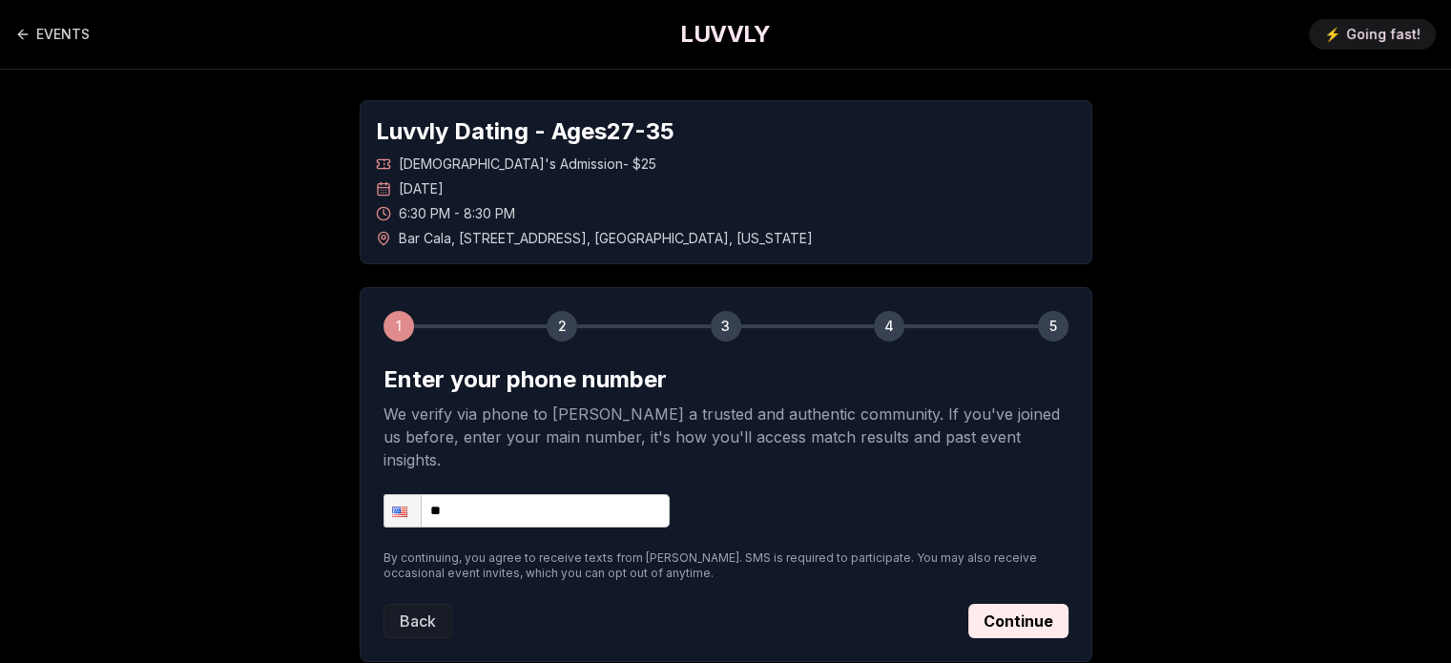
click at [635, 494] on input "**" at bounding box center [527, 510] width 286 height 33
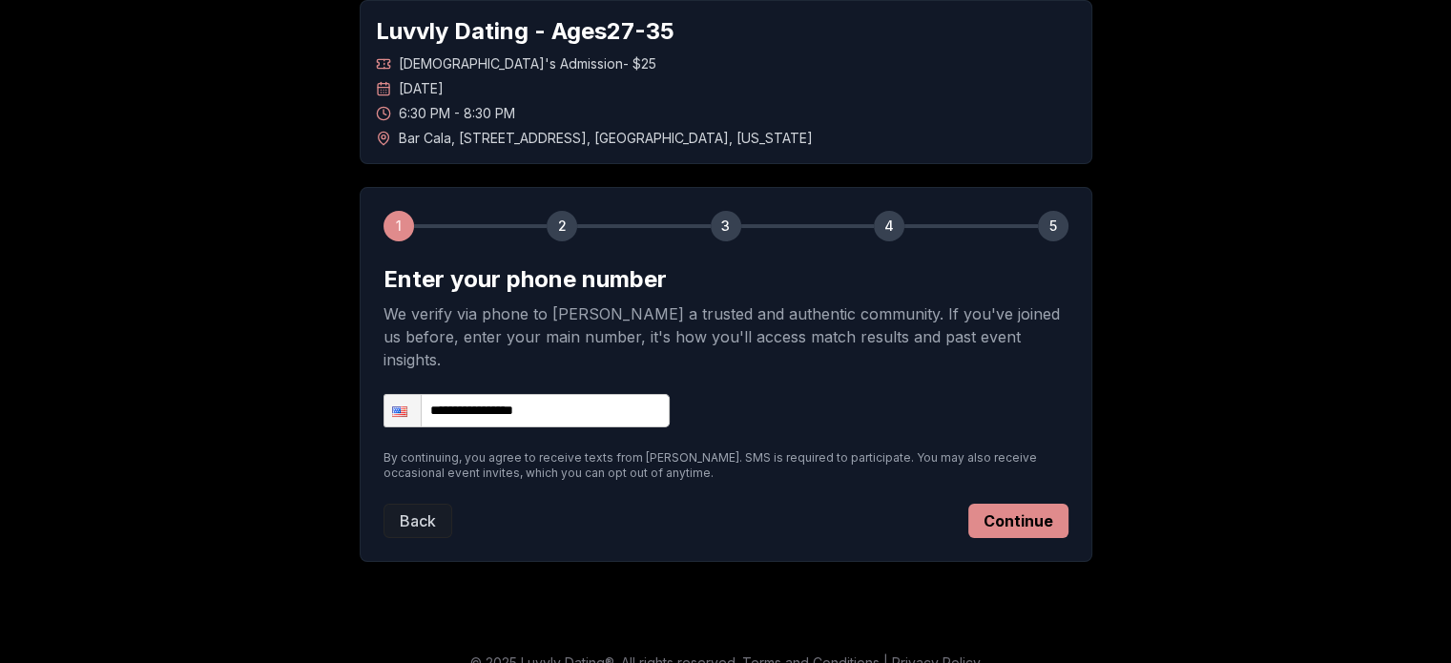
type input "**********"
click at [1023, 504] on button "Continue" at bounding box center [1018, 521] width 100 height 34
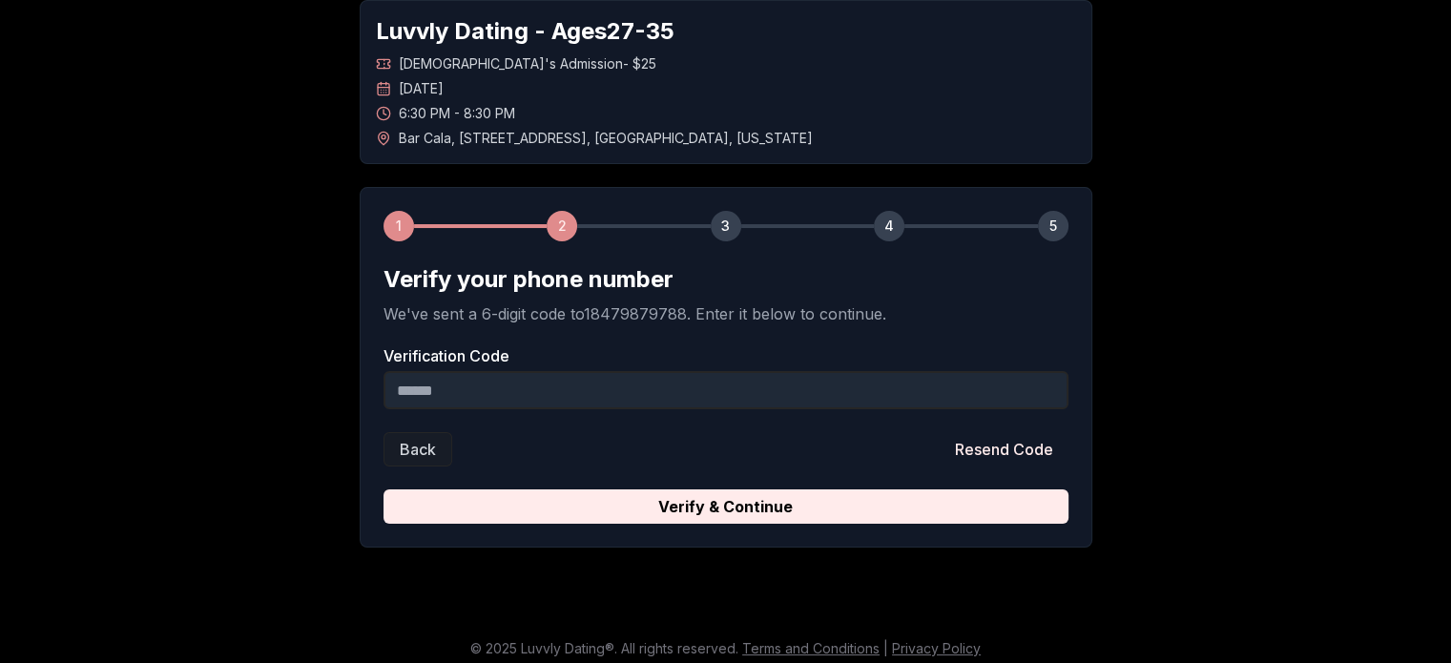
click at [850, 395] on input "Verification Code" at bounding box center [726, 390] width 685 height 38
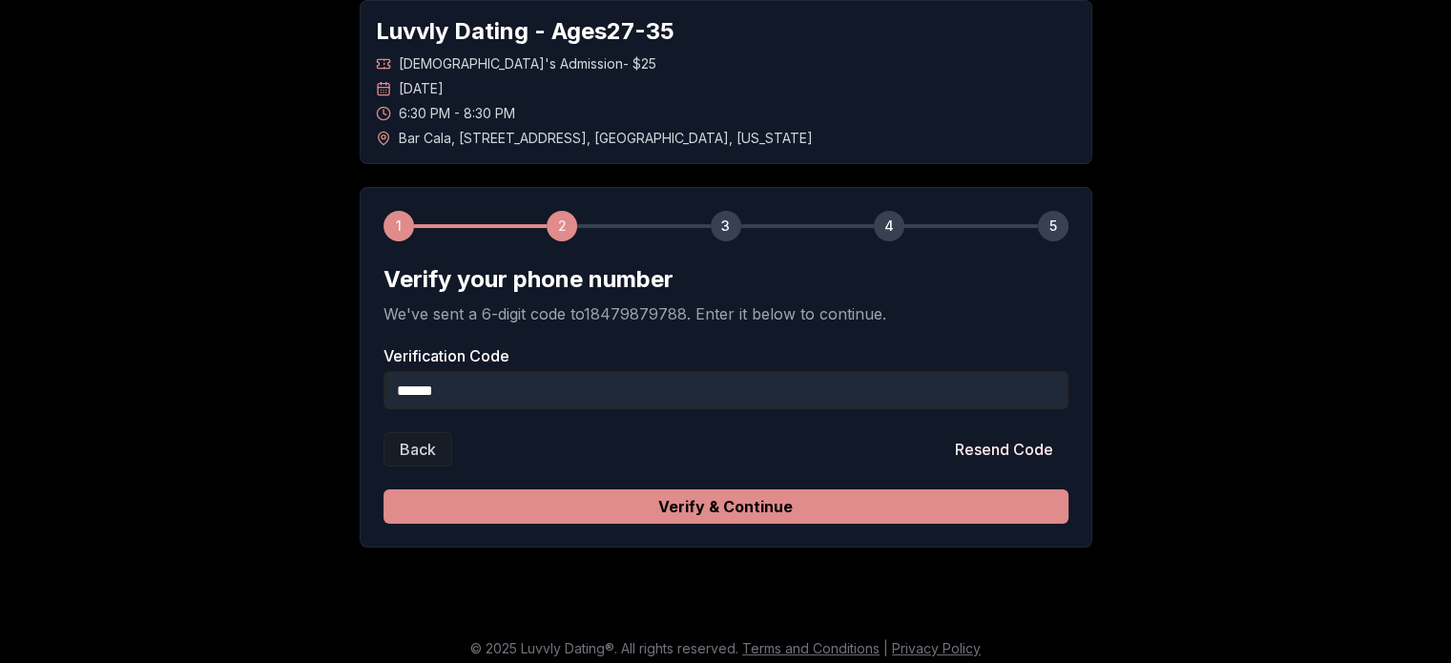
type input "******"
click at [753, 499] on button "Verify & Continue" at bounding box center [726, 506] width 685 height 34
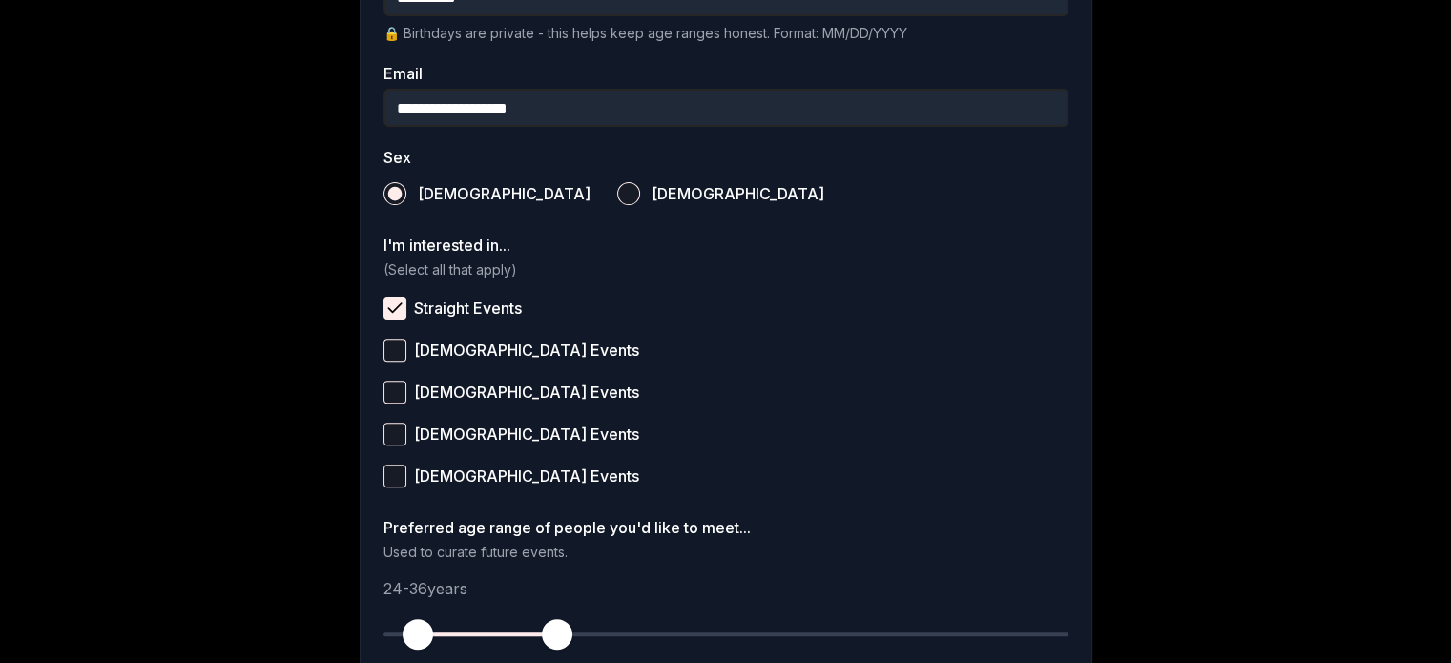
scroll to position [768, 0]
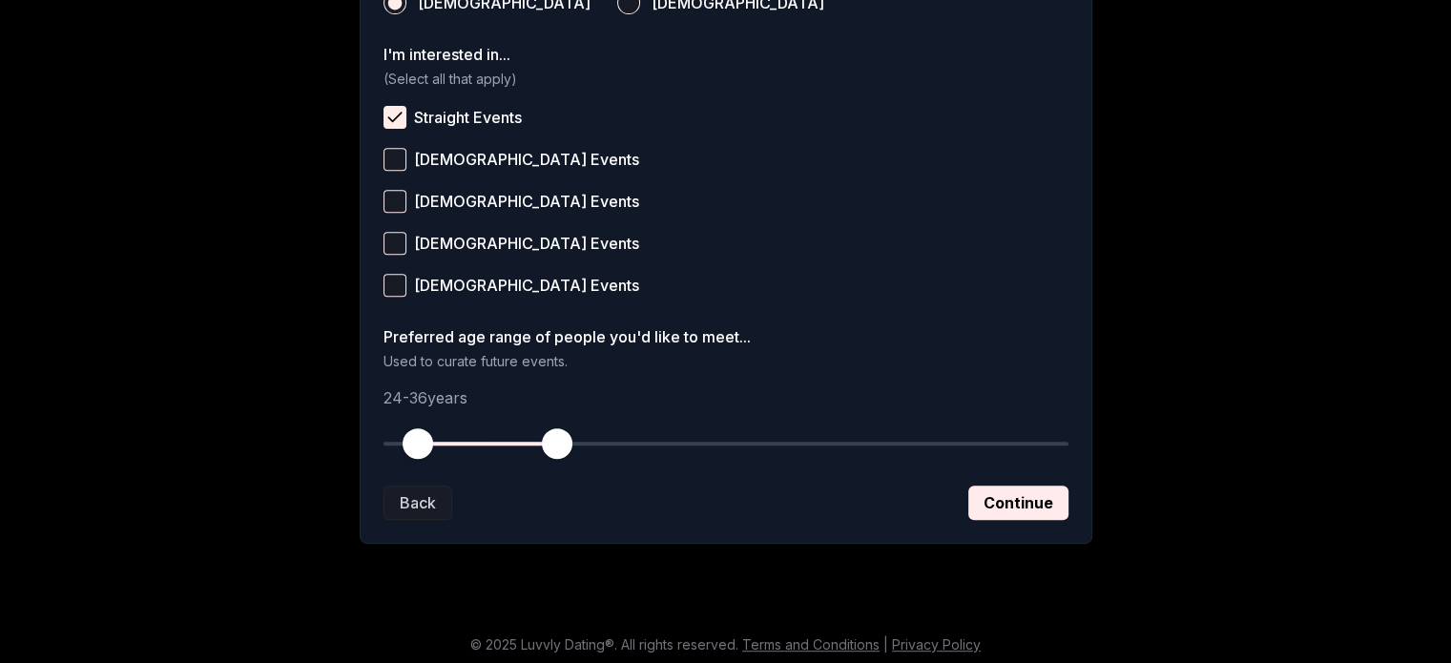
click at [412, 444] on span "button" at bounding box center [418, 443] width 31 height 31
click at [1024, 507] on button "Continue" at bounding box center [1018, 503] width 100 height 34
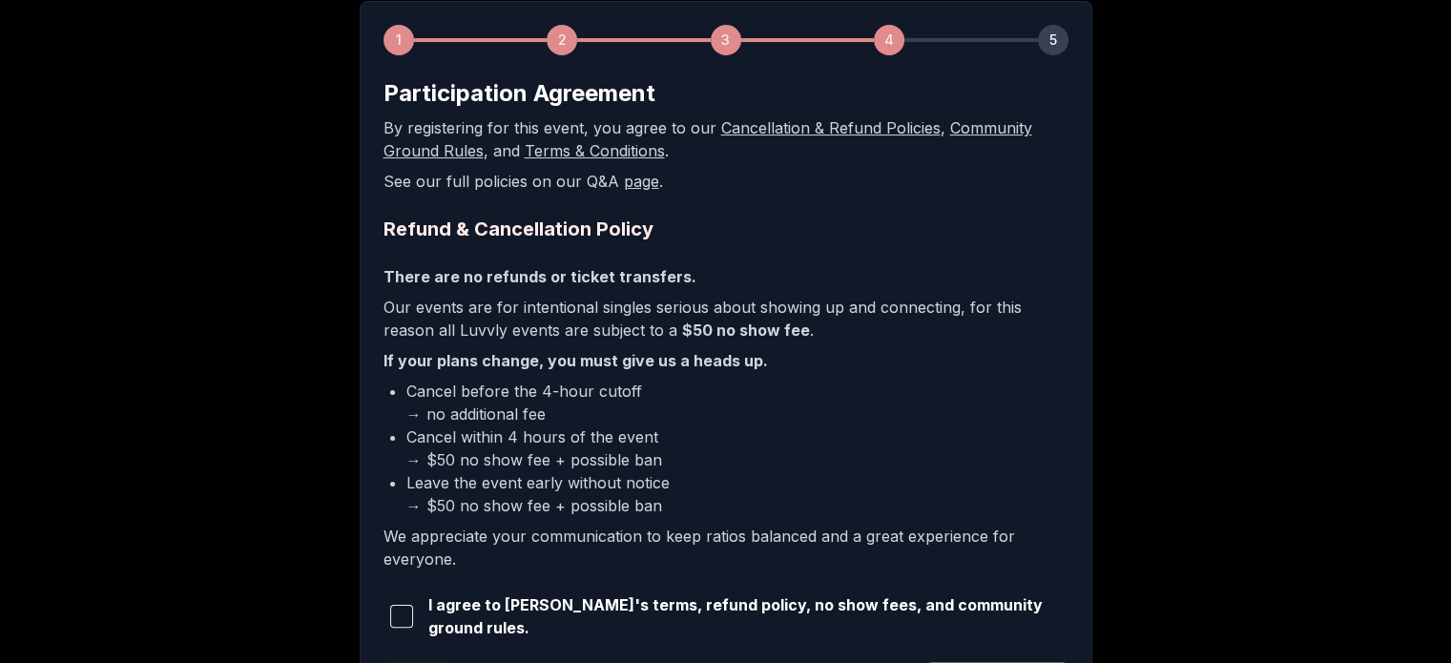
scroll to position [465, 0]
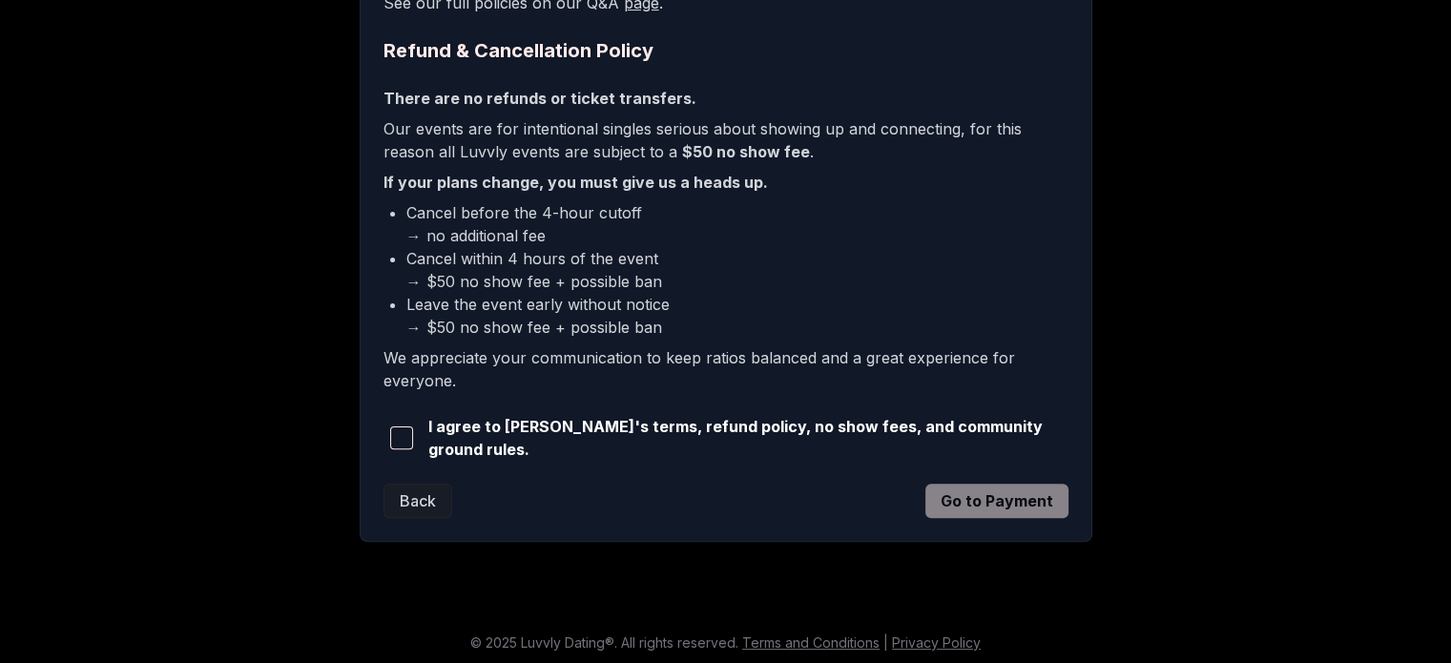
click at [401, 430] on span "button" at bounding box center [401, 437] width 23 height 23
click at [1003, 503] on button "Go to Payment" at bounding box center [996, 501] width 143 height 34
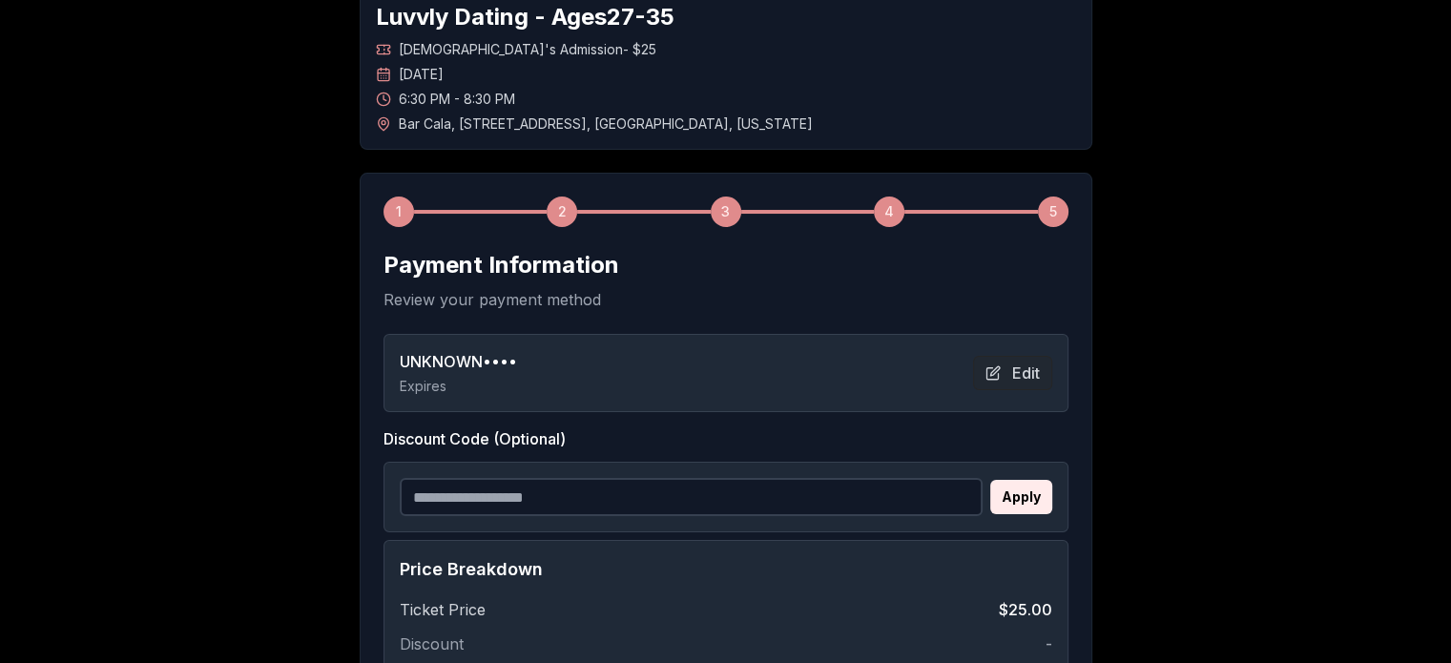
scroll to position [401, 0]
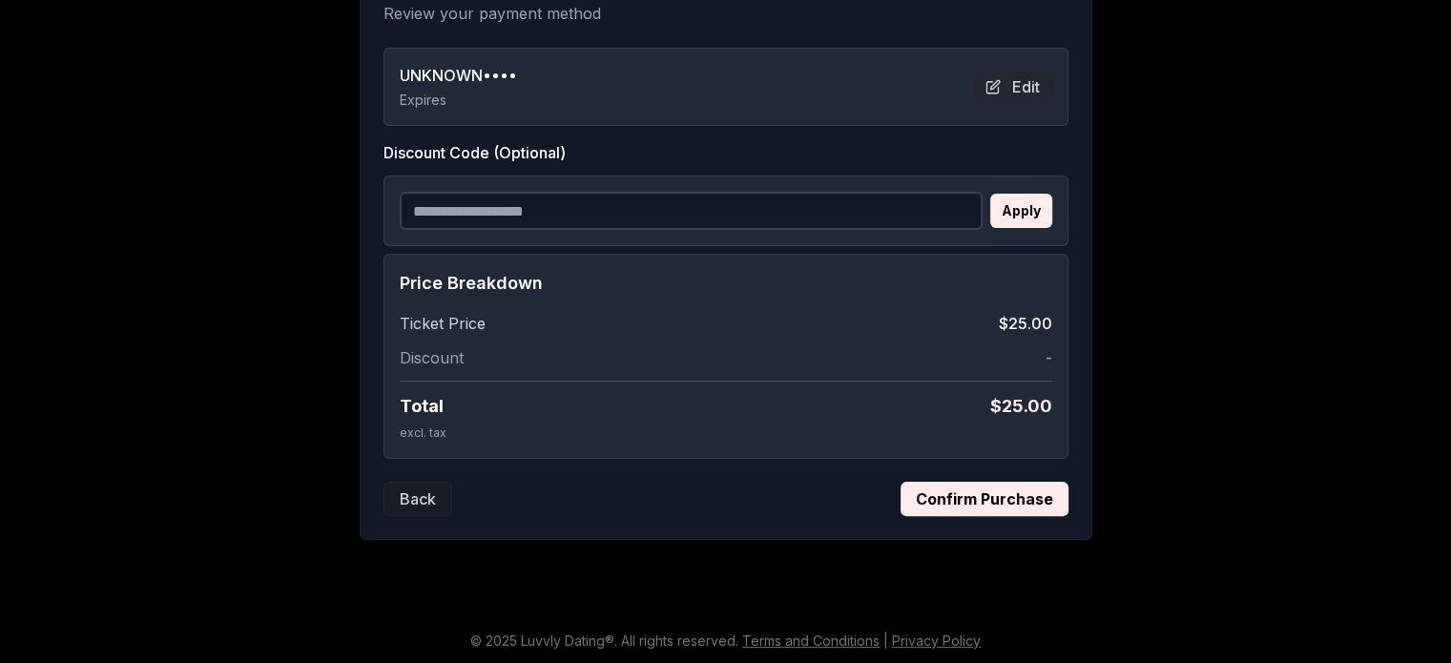
click at [977, 487] on button "Confirm Purchase" at bounding box center [985, 499] width 168 height 34
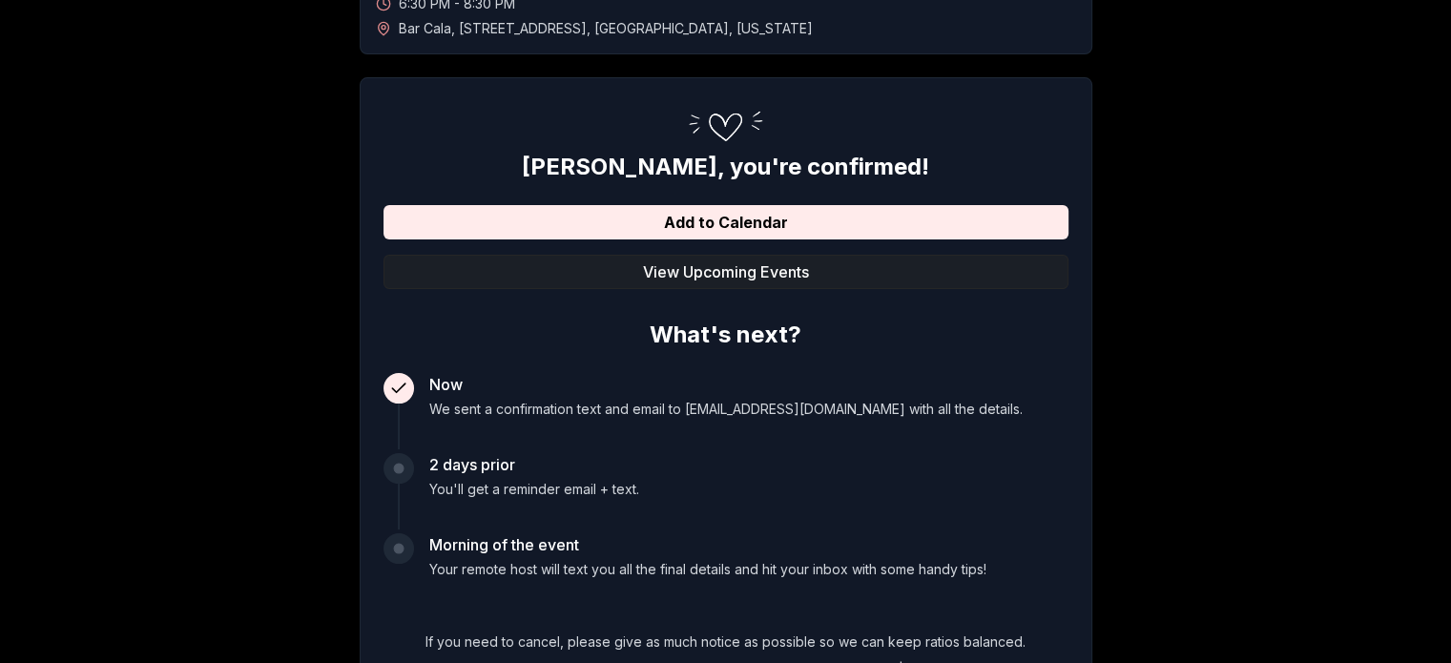
scroll to position [0, 0]
